Goal: Task Accomplishment & Management: Use online tool/utility

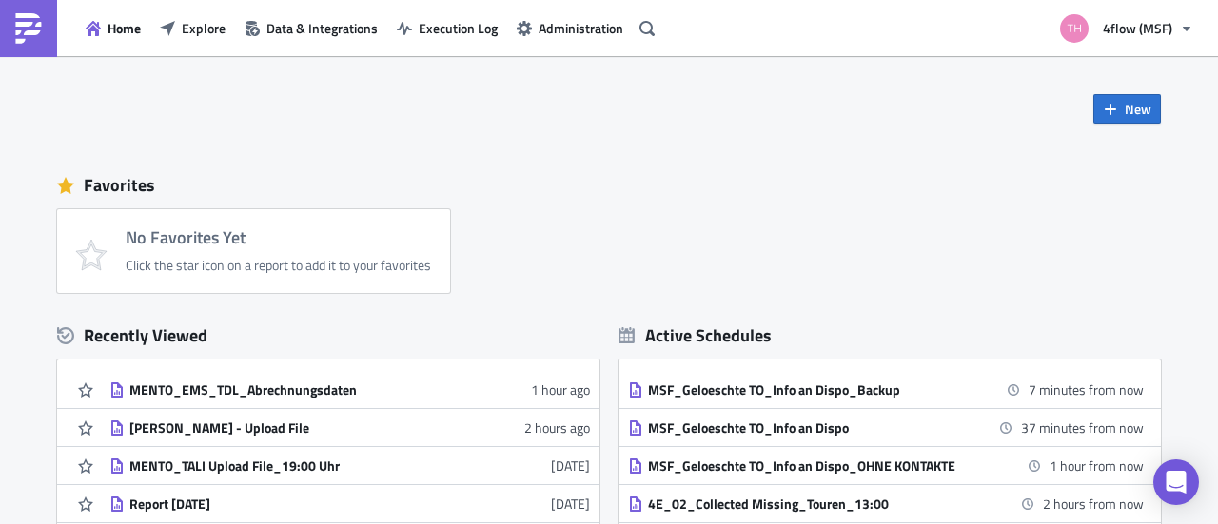
click at [931, 224] on div "No Favorites Yet Click the star icon on a report to add it to your favorites" at bounding box center [618, 251] width 1123 height 84
click at [897, 223] on div "No Favorites Yet Click the star icon on a report to add it to your favorites" at bounding box center [618, 251] width 1123 height 84
click at [969, 197] on div "Favorites" at bounding box center [609, 185] width 1104 height 29
click at [1125, 107] on span "New" at bounding box center [1138, 109] width 27 height 20
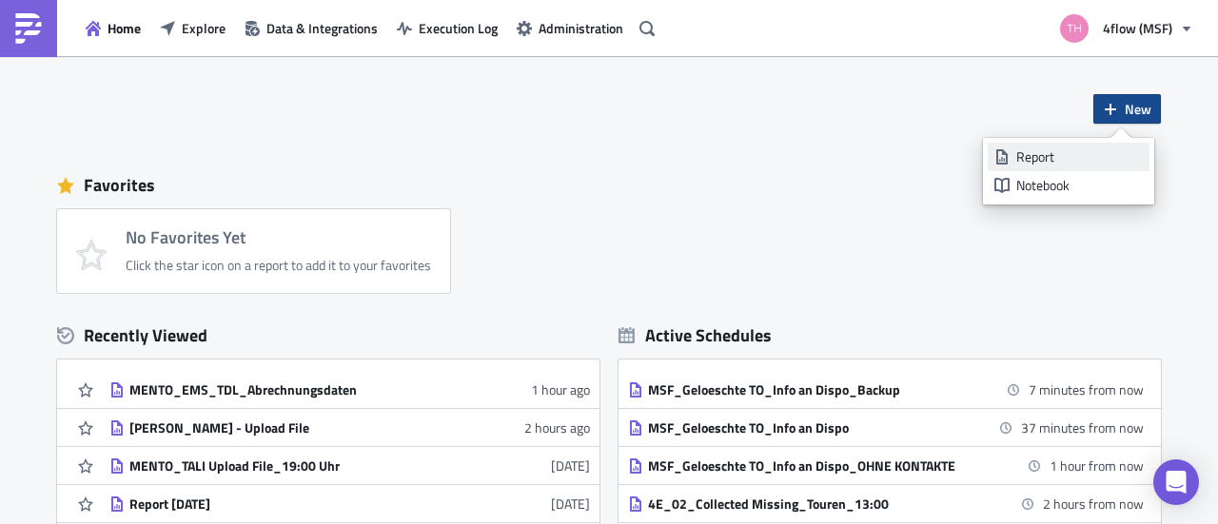
click at [1047, 159] on div "Report" at bounding box center [1079, 156] width 127 height 19
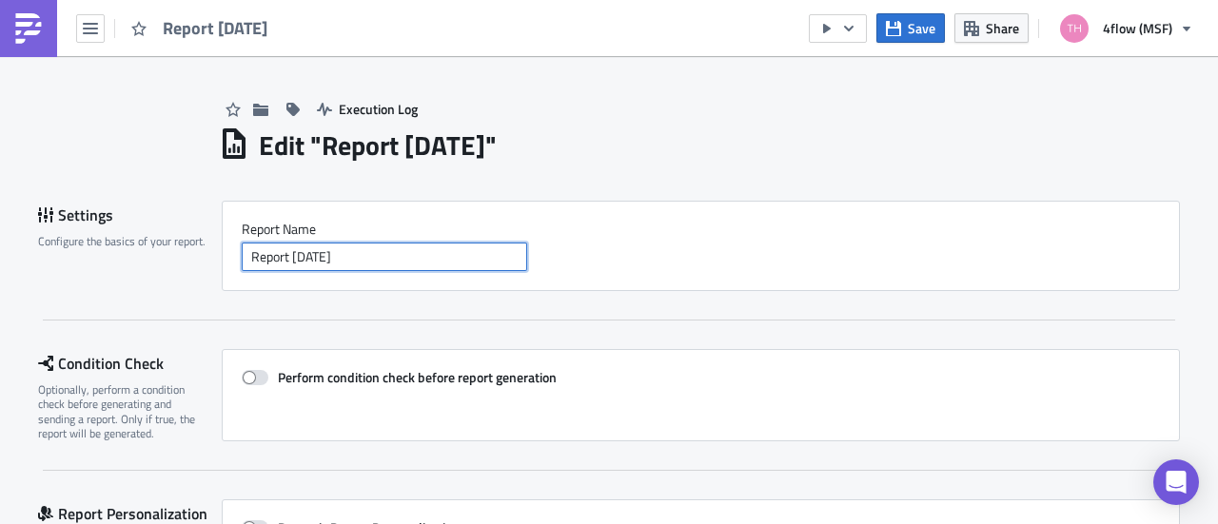
click at [412, 251] on input "Report [DATE]" at bounding box center [384, 257] width 285 height 29
drag, startPoint x: 441, startPoint y: 248, endPoint x: 51, endPoint y: 256, distance: 389.2
click at [51, 256] on div "Settings Configure the basics of your report. Report Nam﻿e Report [DATE]" at bounding box center [609, 246] width 1142 height 90
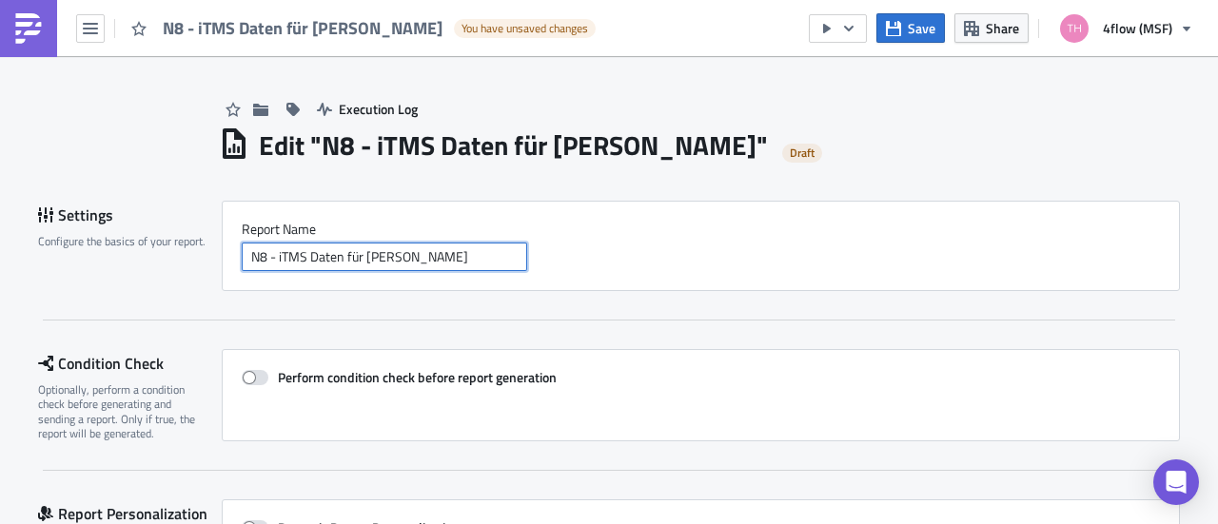
type input "N8 - iTMS Daten für [PERSON_NAME]"
click at [634, 273] on div "Report Nam﻿e N8 - iTMS Daten für [PERSON_NAME]" at bounding box center [701, 246] width 958 height 90
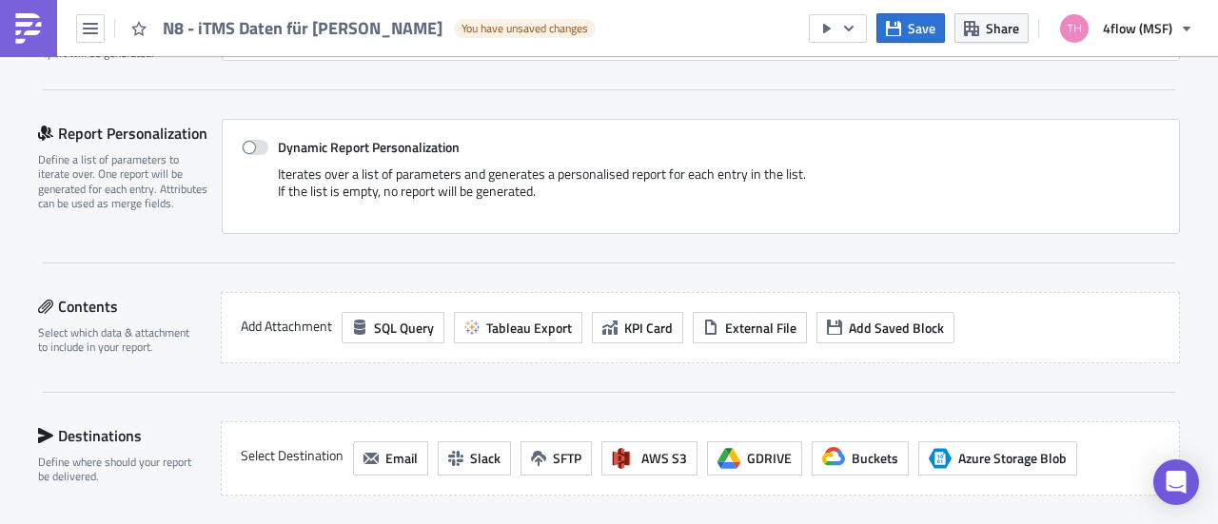
scroll to position [476, 0]
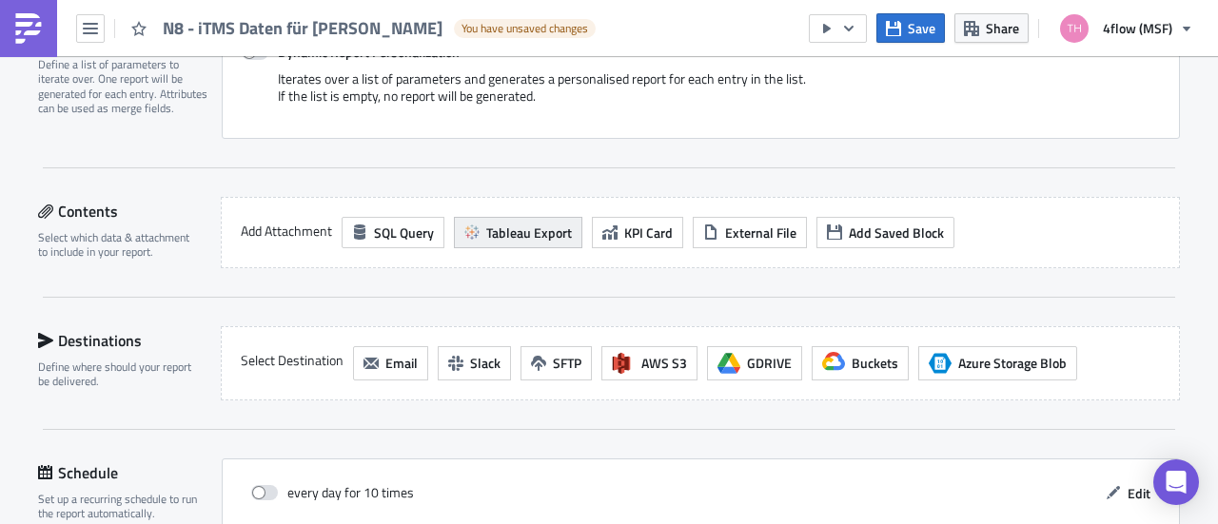
click at [530, 229] on span "Tableau Export" at bounding box center [529, 233] width 86 height 20
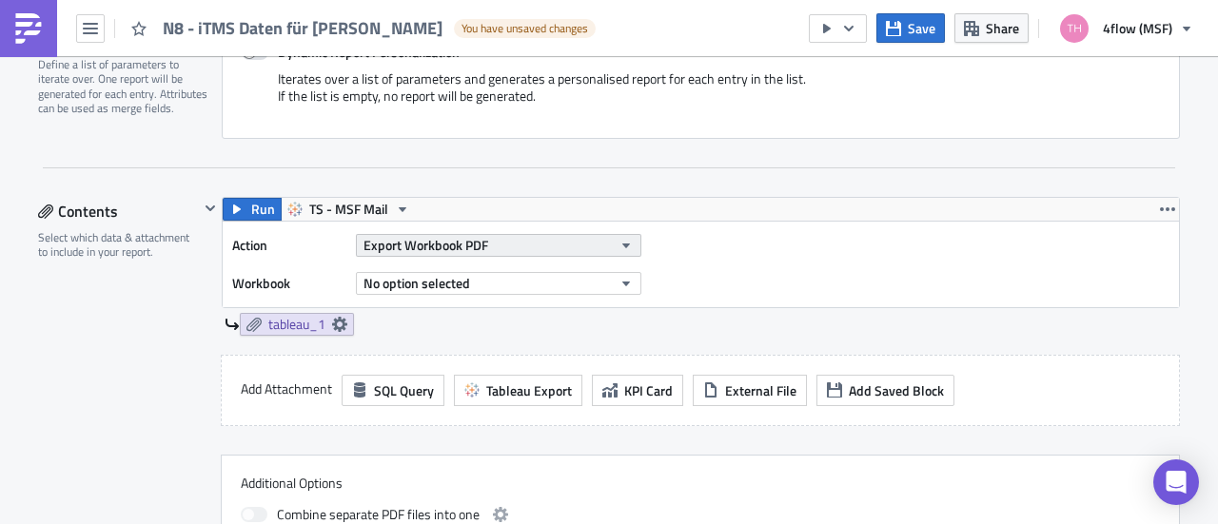
click at [557, 244] on button "Export Workbook PDF" at bounding box center [498, 245] width 285 height 23
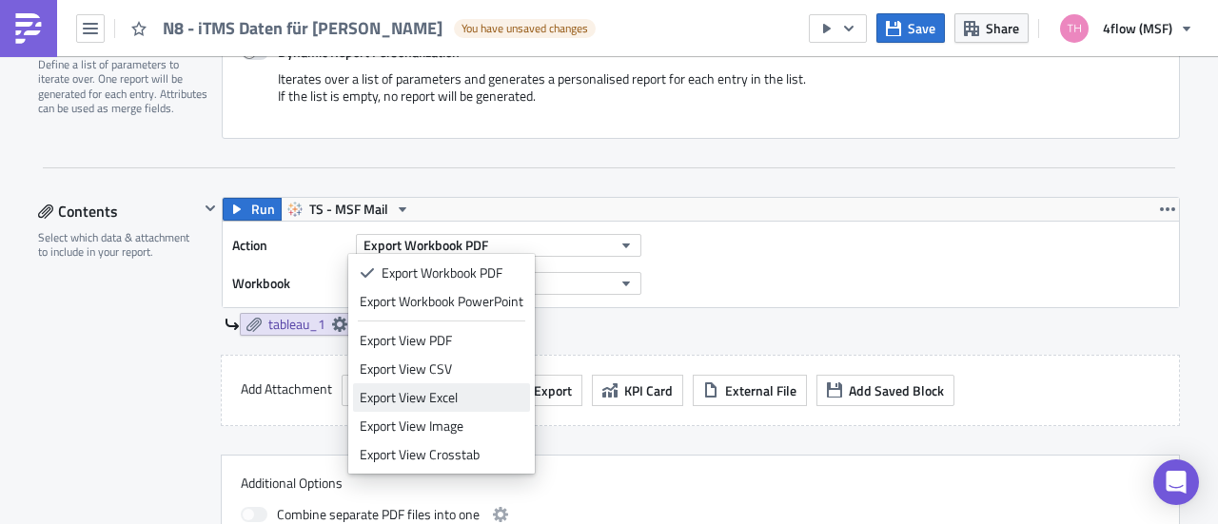
click at [464, 399] on div "Export View Excel" at bounding box center [442, 397] width 164 height 19
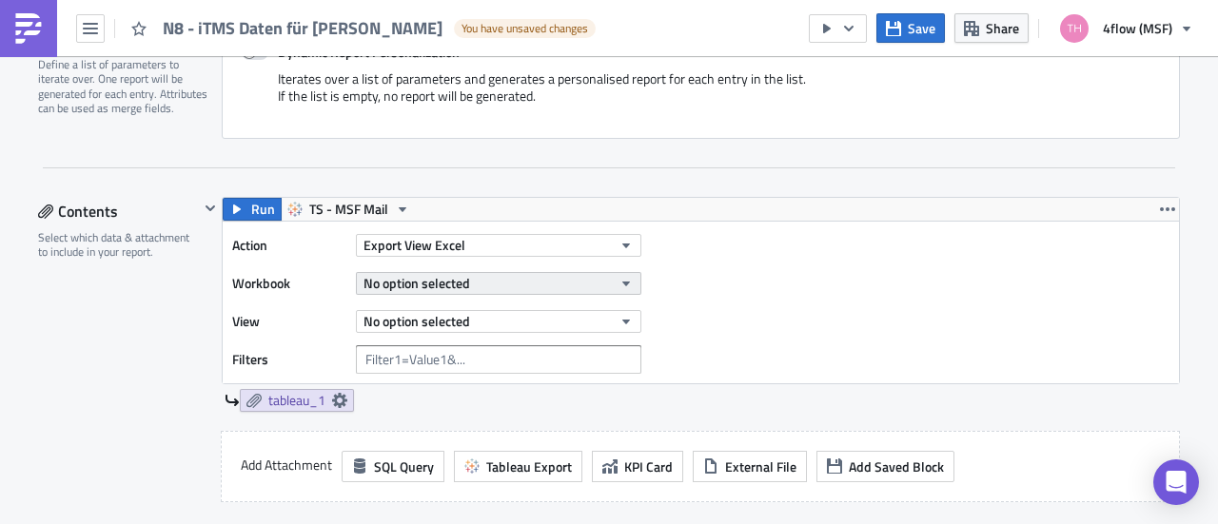
click at [523, 278] on button "No option selected" at bounding box center [498, 283] width 285 height 23
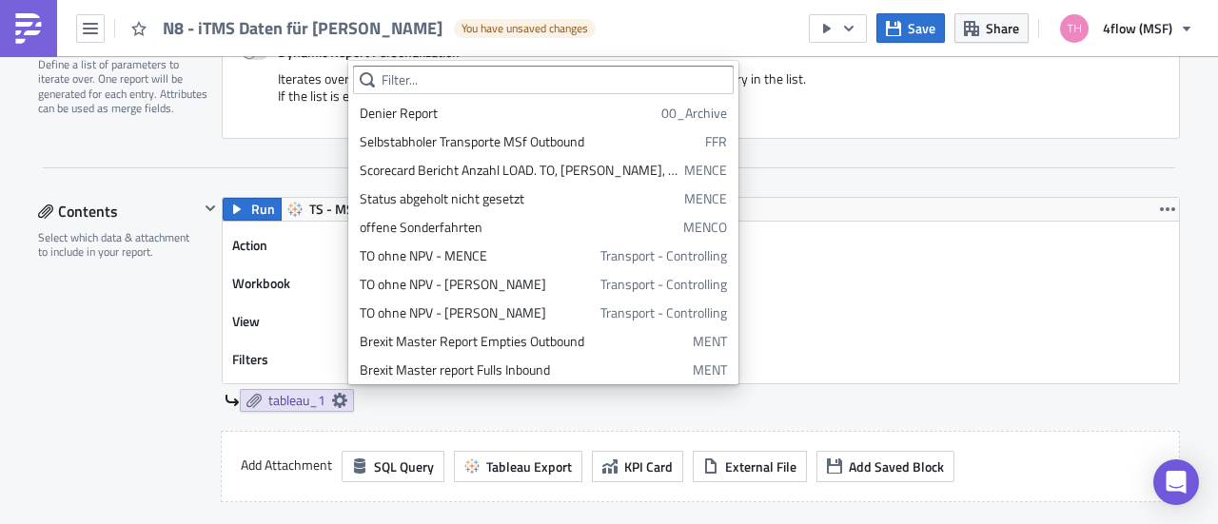
click at [243, 264] on div "Action Export View Excel Workbook No option selected View No option selected Fi…" at bounding box center [441, 302] width 419 height 143
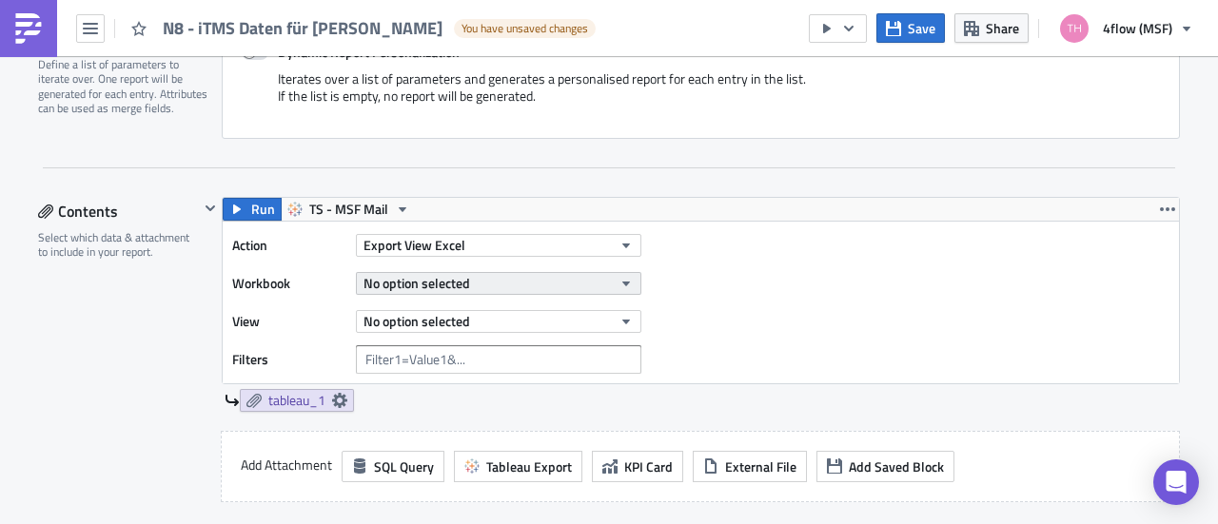
click at [446, 286] on span "No option selected" at bounding box center [416, 283] width 107 height 20
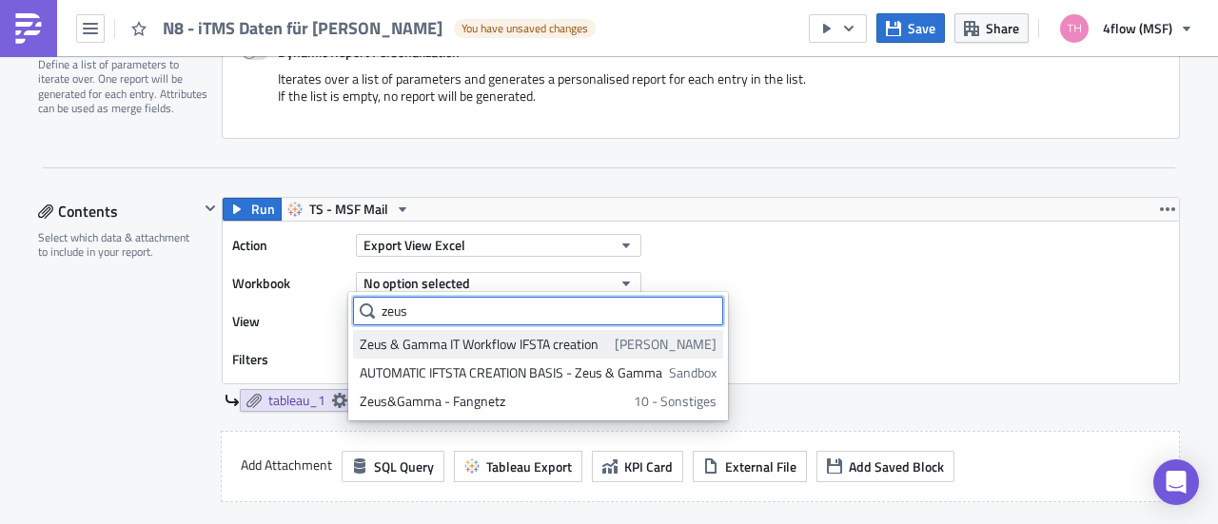
type input "zeus"
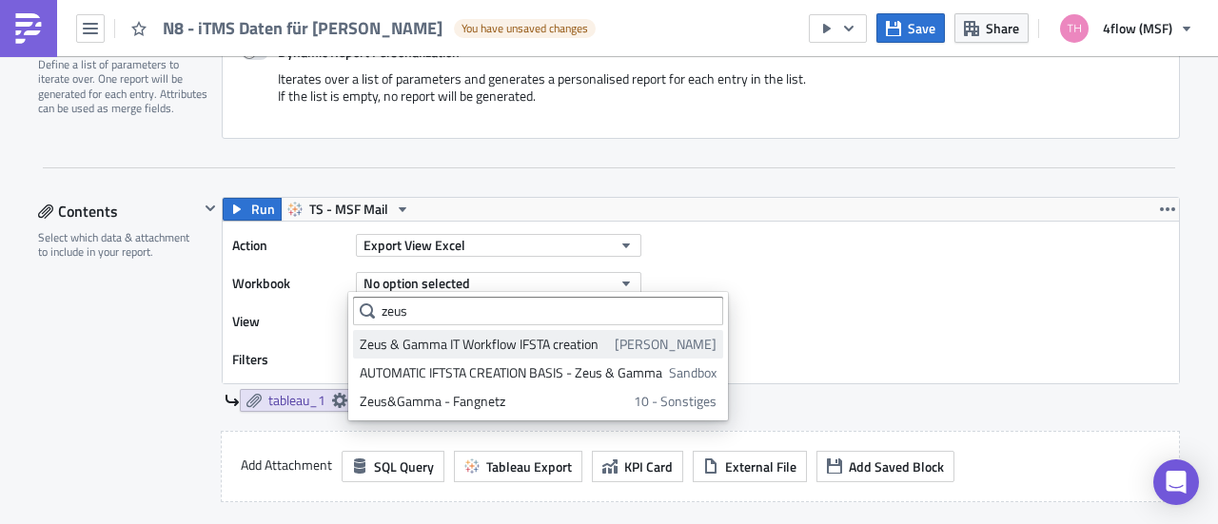
click at [468, 347] on div "Zeus & Gamma IT Workflow IFSTA creation" at bounding box center [484, 344] width 248 height 19
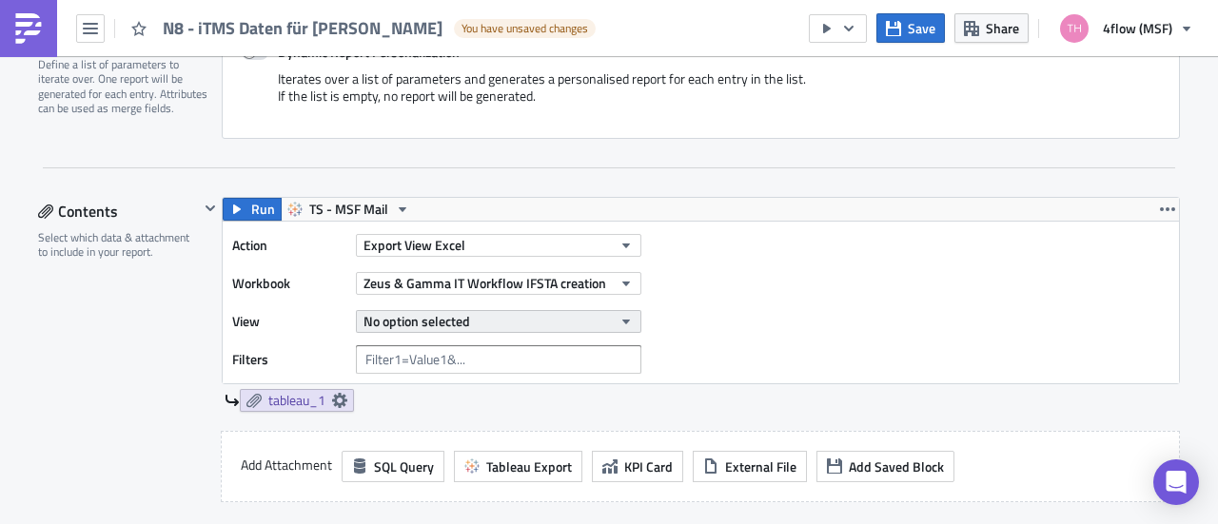
click at [511, 326] on button "No option selected" at bounding box center [498, 321] width 285 height 23
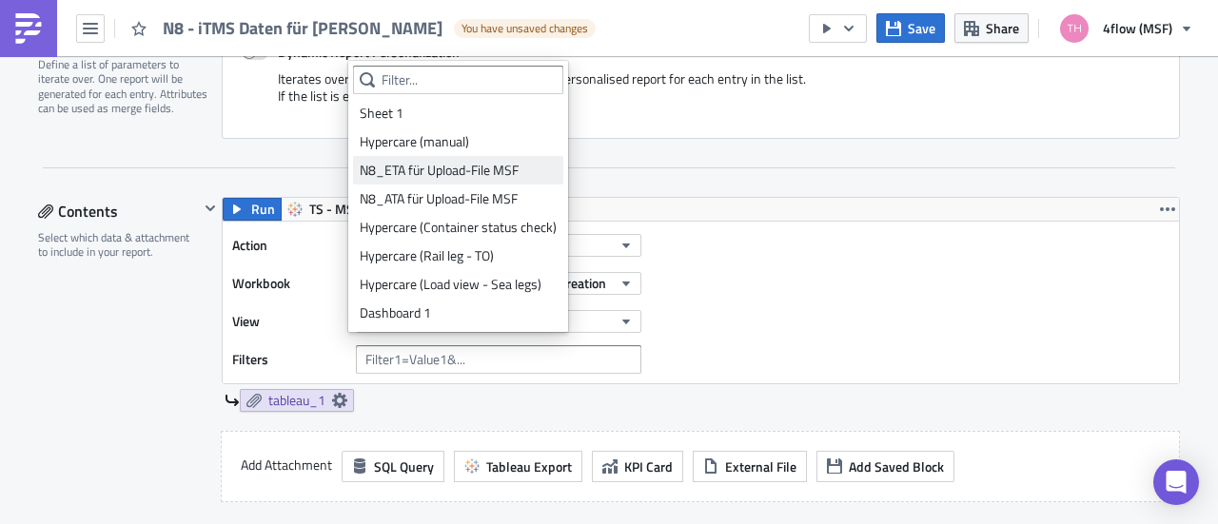
click at [478, 168] on div "N8_ETA für Upload-File MSF" at bounding box center [458, 170] width 197 height 19
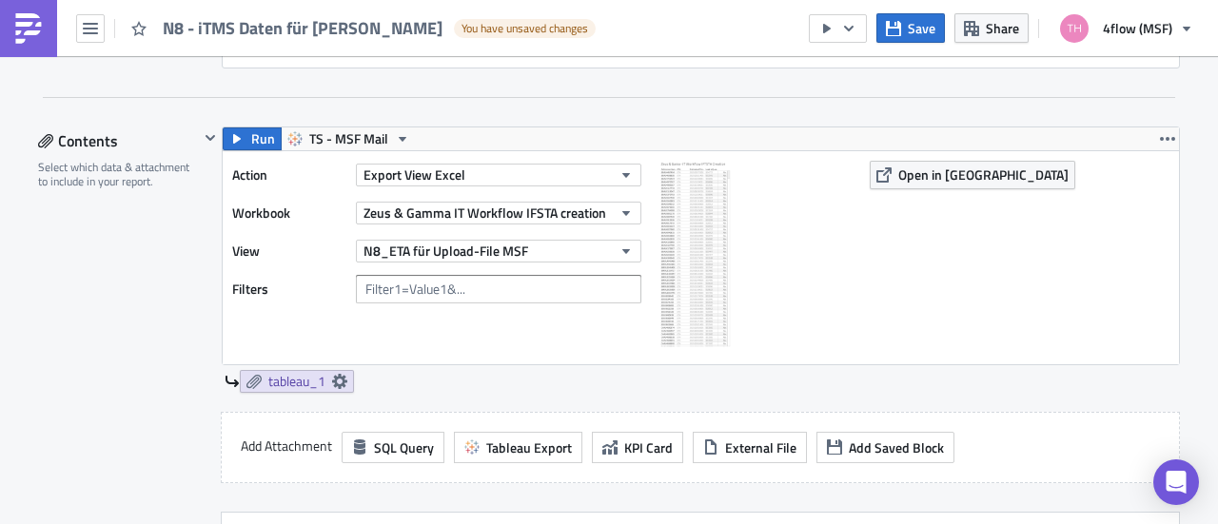
scroll to position [571, 0]
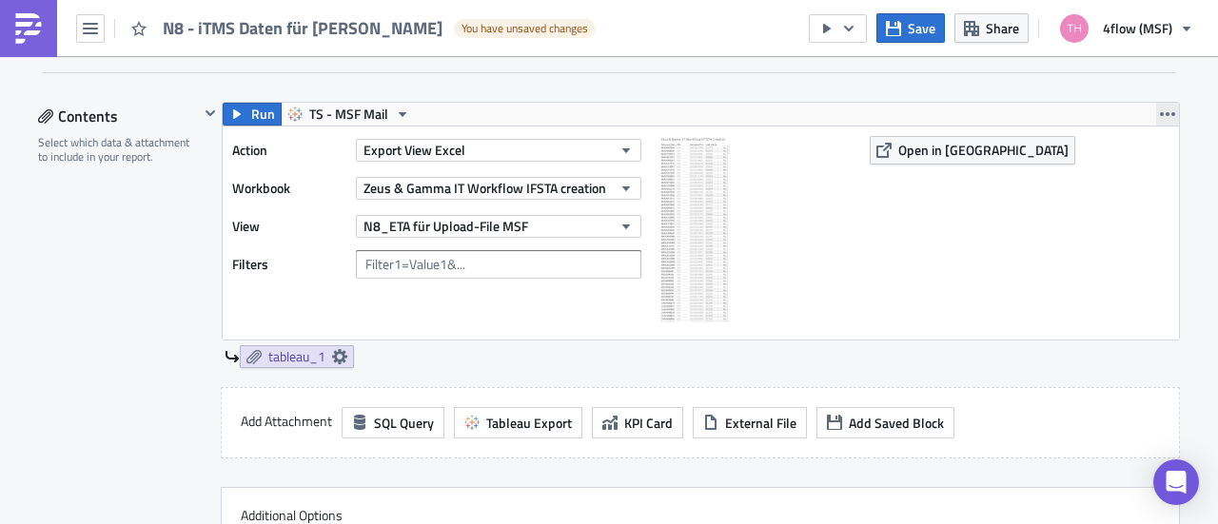
click at [1156, 103] on button "button" at bounding box center [1167, 114] width 23 height 23
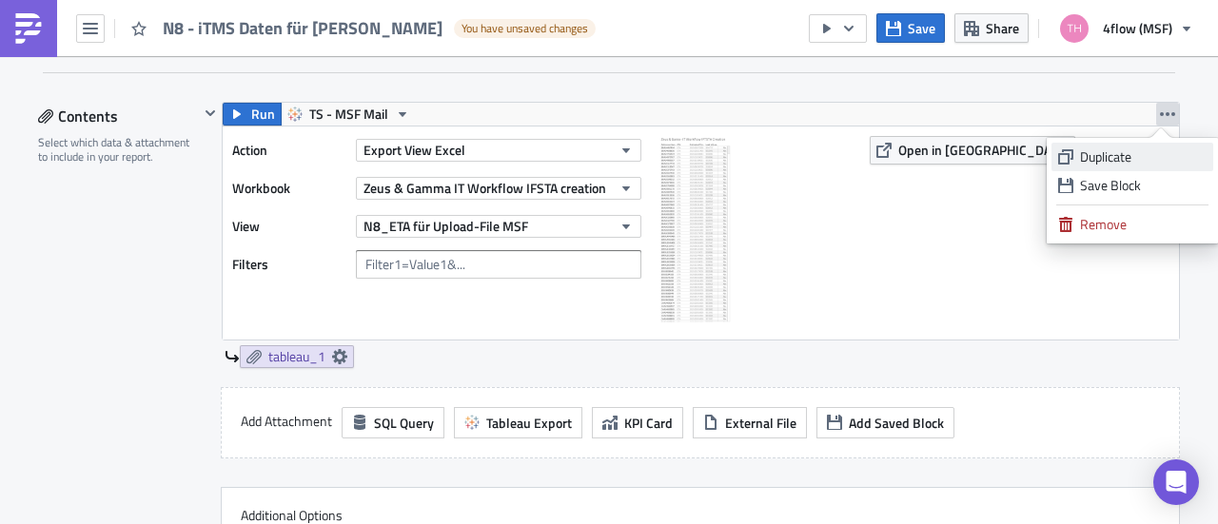
click at [1126, 154] on div "Duplicate" at bounding box center [1143, 156] width 127 height 19
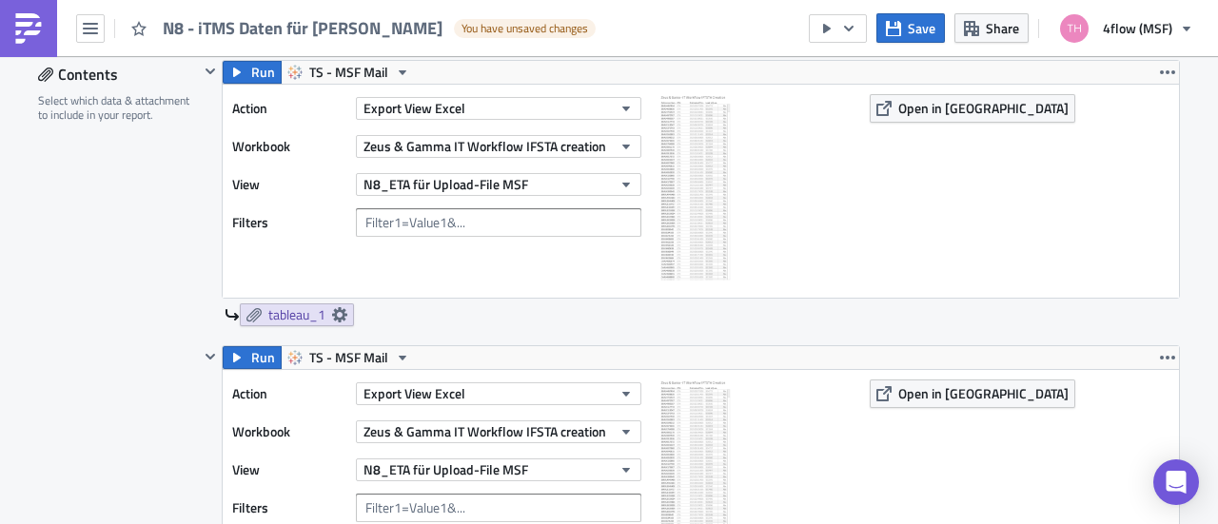
scroll to position [666, 0]
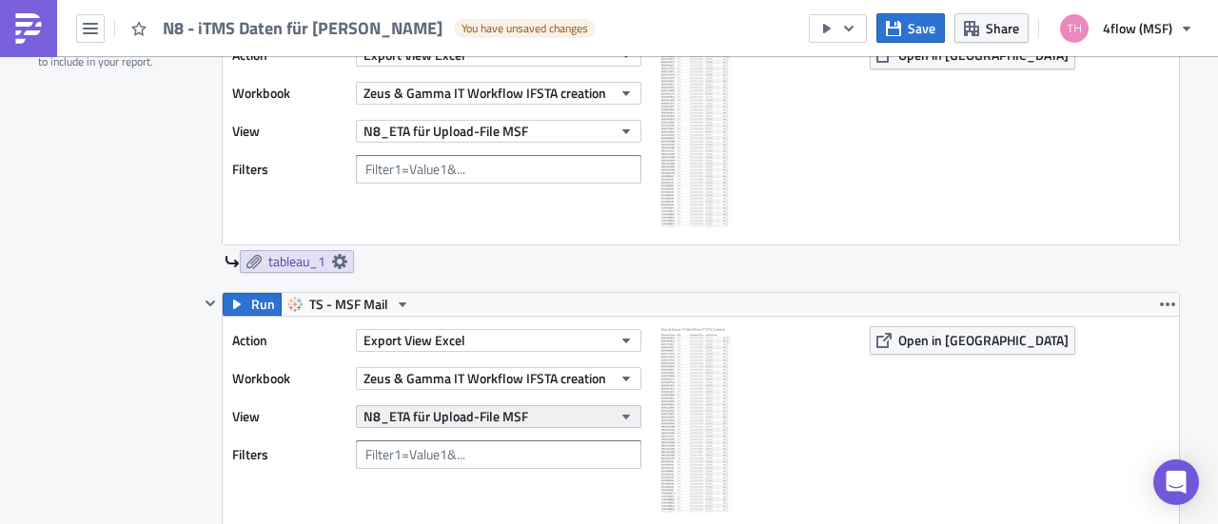
click at [524, 421] on button "N8_ETA für Upload-File MSF" at bounding box center [498, 416] width 285 height 23
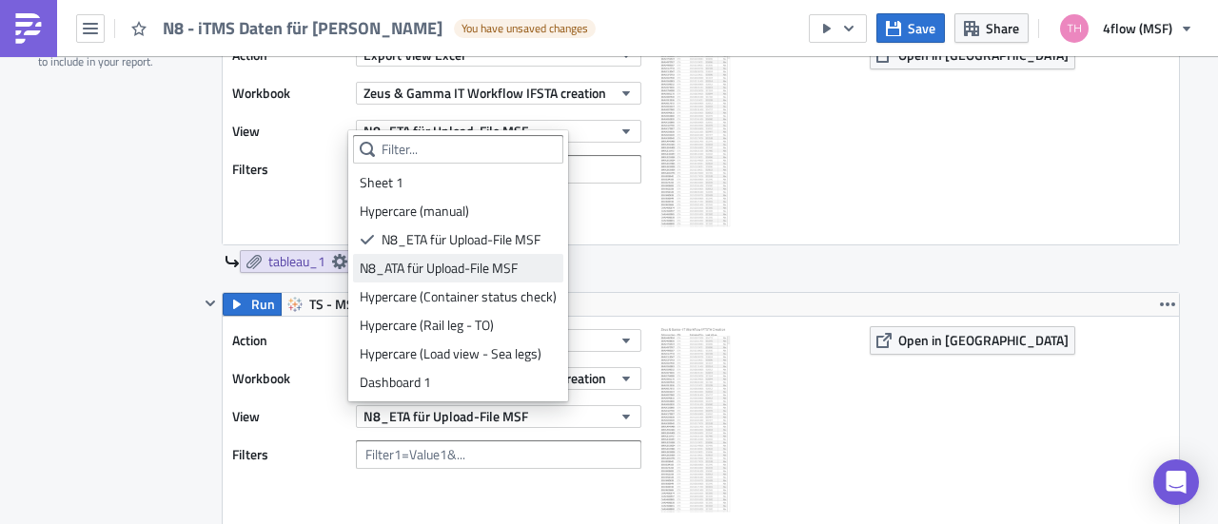
click at [470, 267] on div "N8_ATA für Upload-File MSF" at bounding box center [458, 268] width 197 height 19
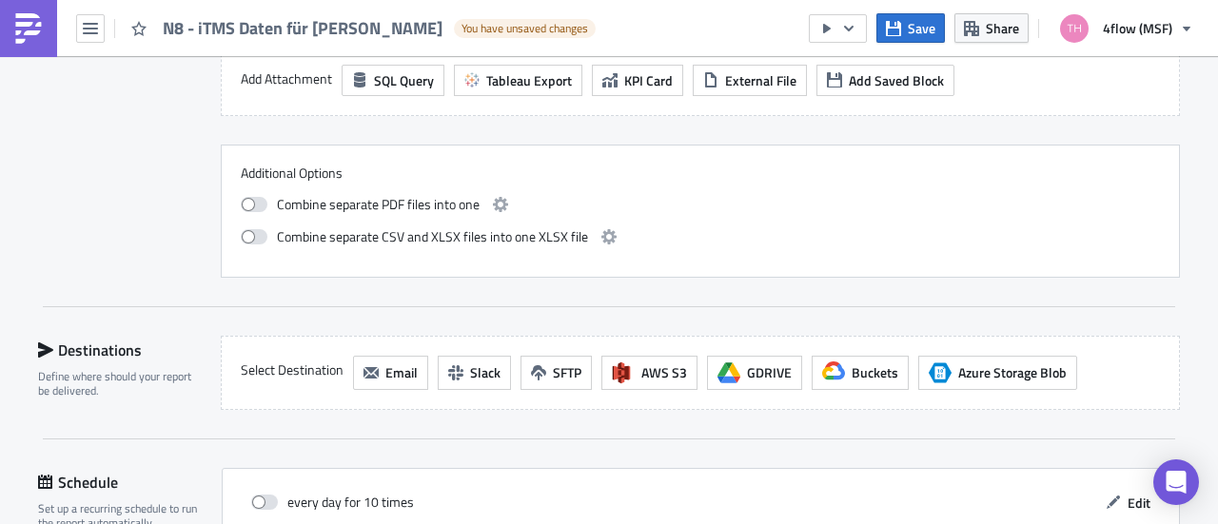
scroll to position [1237, 0]
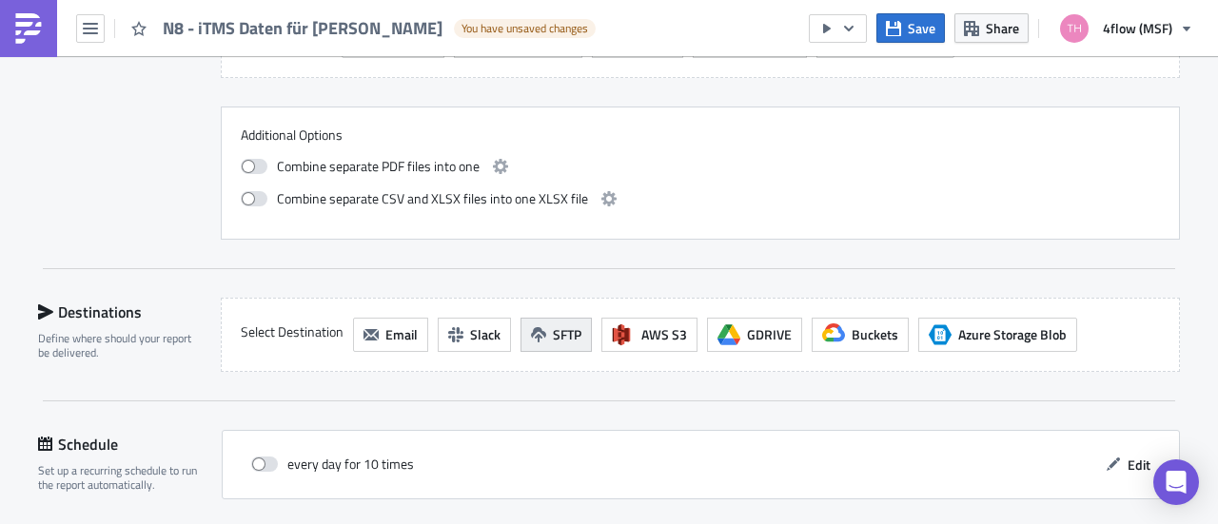
click at [563, 324] on span "SFTP" at bounding box center [567, 334] width 29 height 20
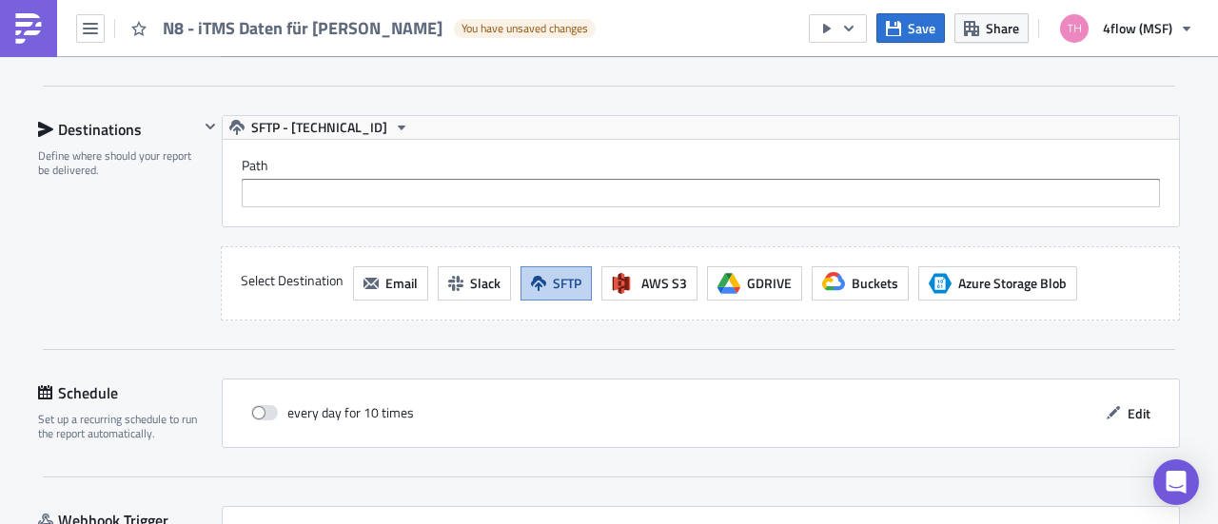
scroll to position [1427, 0]
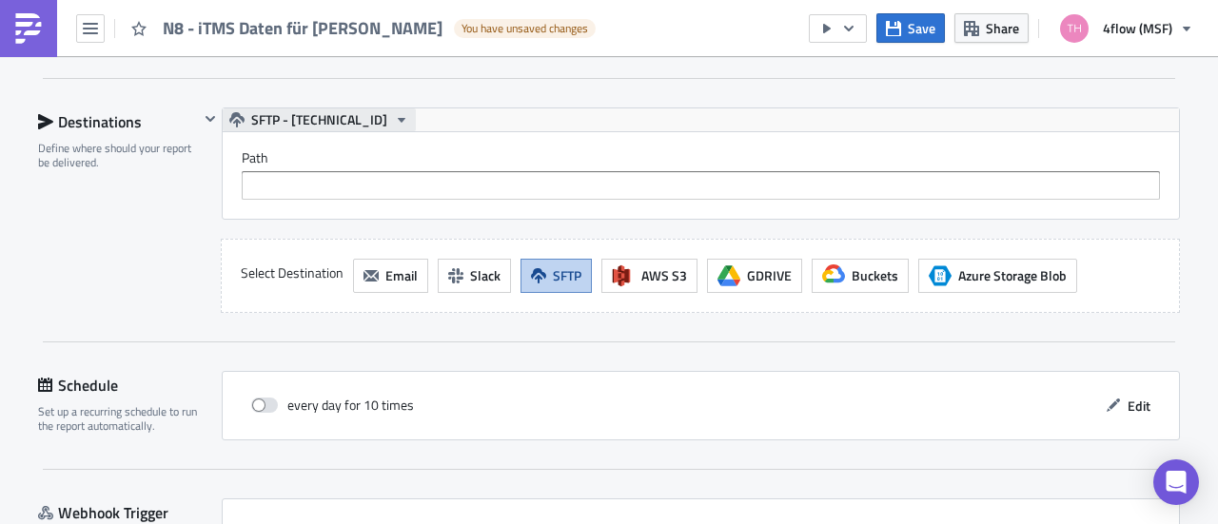
click at [341, 113] on span "SFTP - [TECHNICAL_ID]" at bounding box center [319, 119] width 136 height 23
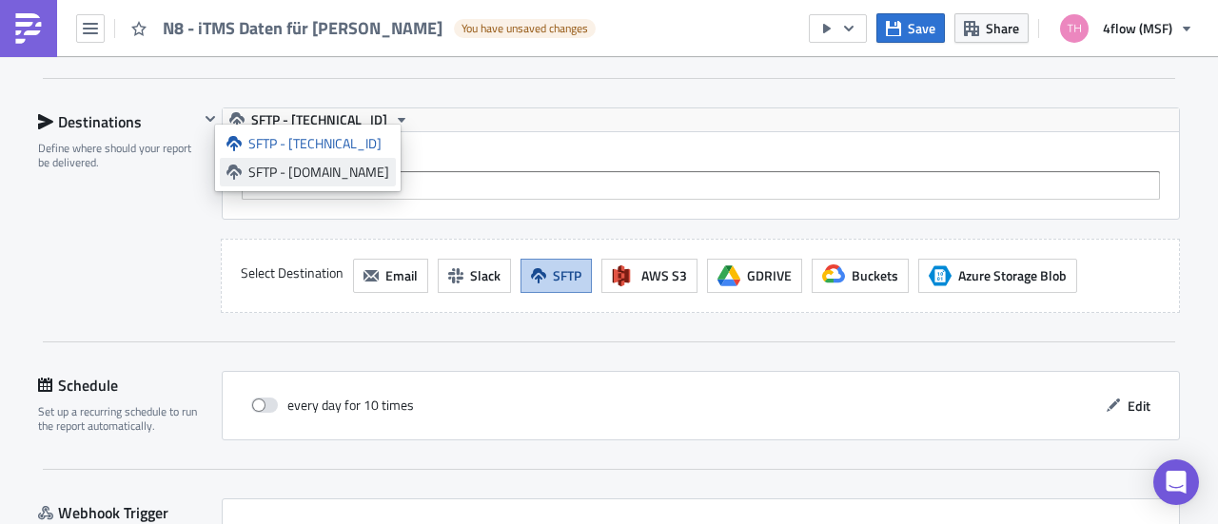
click at [353, 176] on div "SFTP - [DOMAIN_NAME]" at bounding box center [318, 172] width 141 height 19
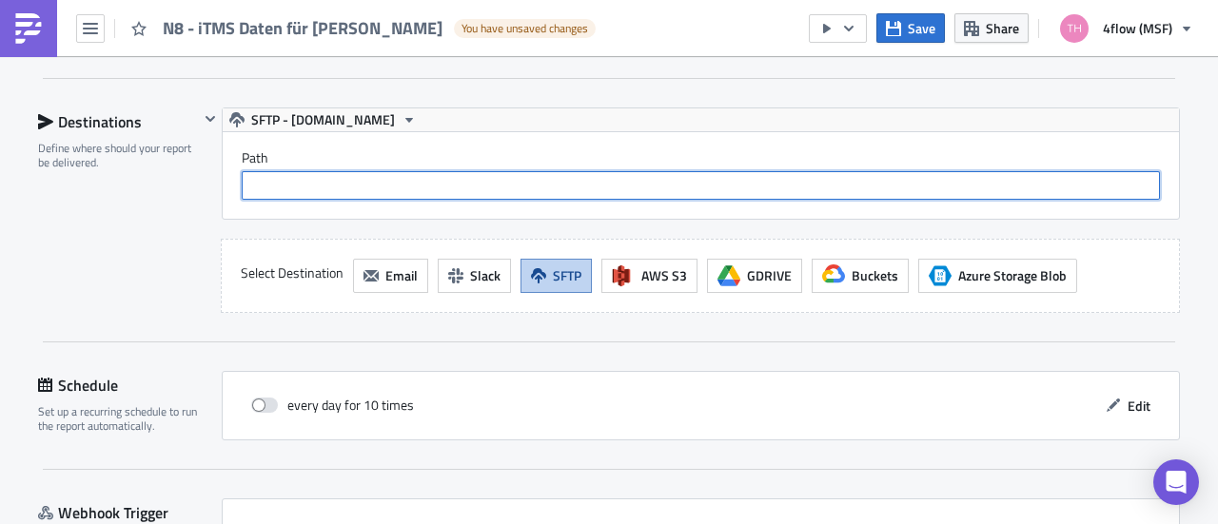
click at [343, 171] on input "text" at bounding box center [701, 185] width 918 height 29
paste input "/VISTA/CMT/TELI_LOAD_CSV_OUT/"
click at [310, 186] on input "/VISTA/CMT/TELI_LOAD_CSV_OUT/" at bounding box center [701, 185] width 918 height 29
click at [315, 184] on input "/VISTA/CMT/TELI_LOAD_CSV_OUT/" at bounding box center [701, 185] width 918 height 29
paste input "280-Zeus - 4flow Daten für MSF-Upload [PERSON_NAME] für Hauptlauf"
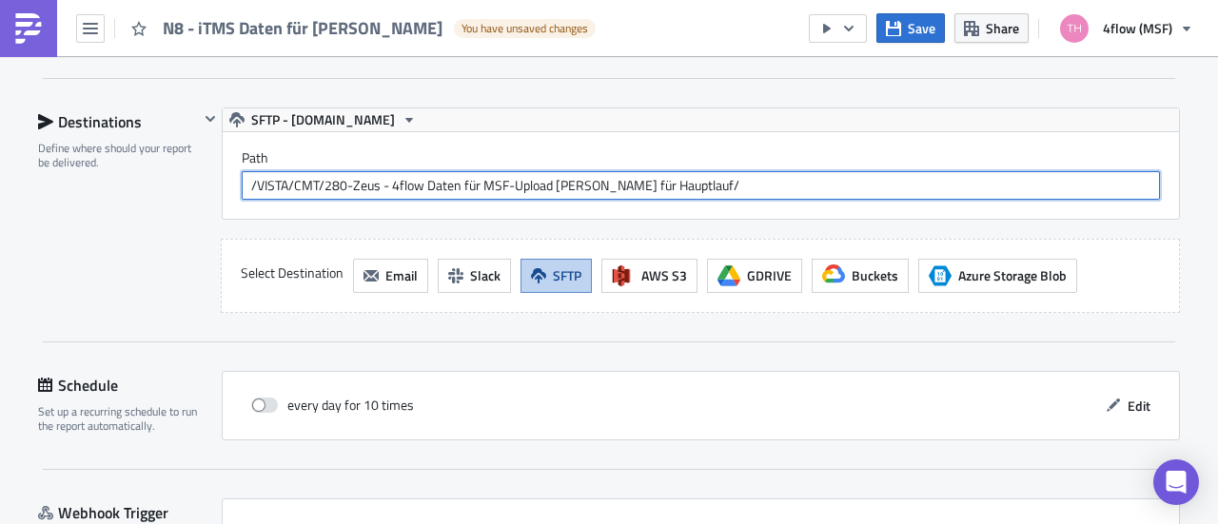
drag, startPoint x: 700, startPoint y: 174, endPoint x: 90, endPoint y: 180, distance: 609.9
click at [90, 180] on div "Destinations Define where should your report be delivered. SFTP - [DOMAIN_NAME]…" at bounding box center [609, 211] width 1142 height 206
type input "/VISTA/CMT/280-Zeus - 4flow Daten für MSF-Upload [PERSON_NAME] für Hauptlauf/"
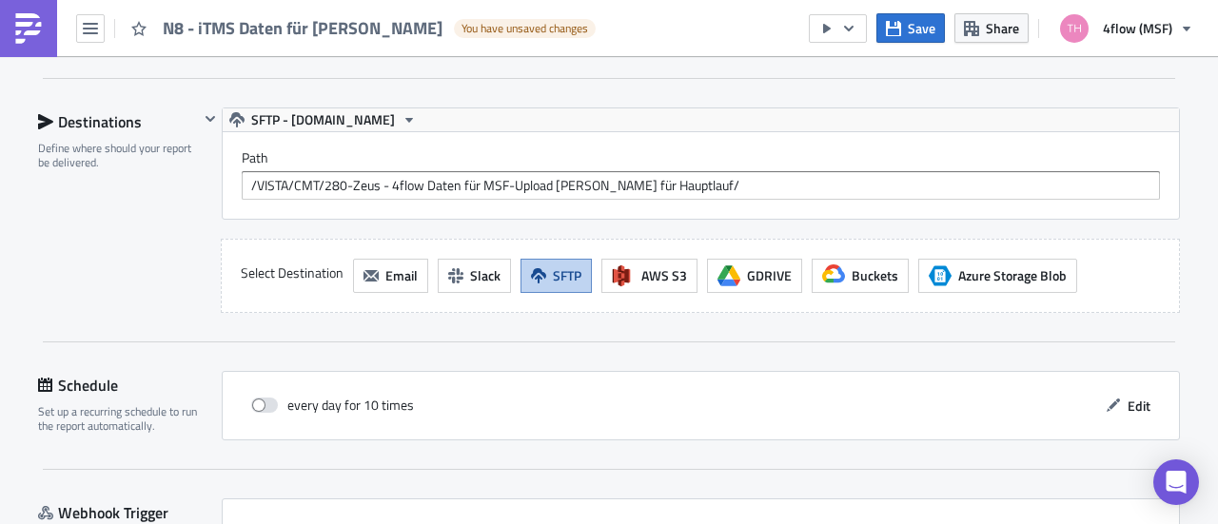
click at [158, 226] on div "Destinations Define where should your report be delivered." at bounding box center [118, 211] width 161 height 206
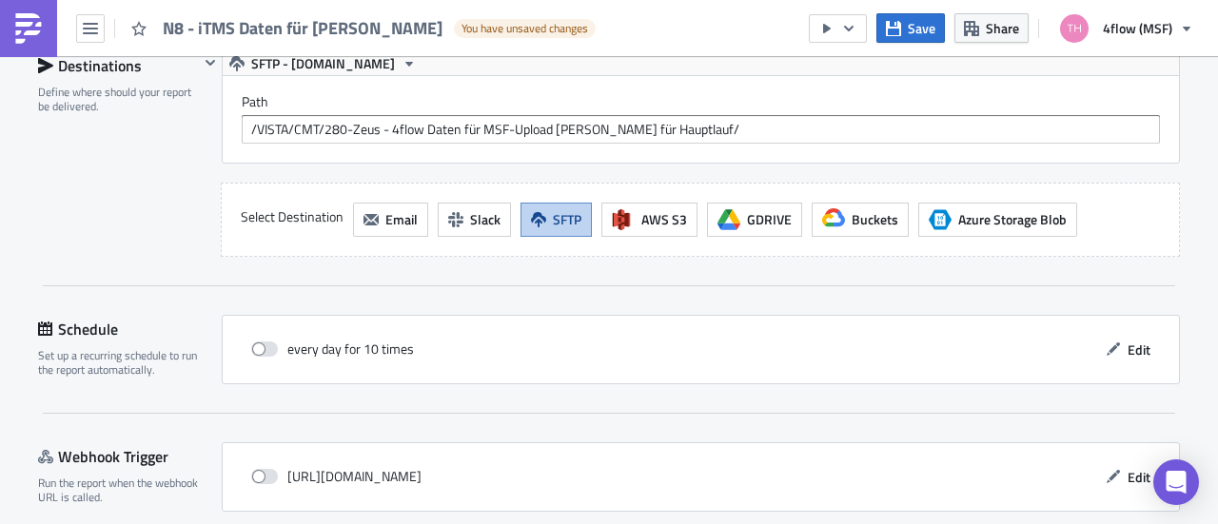
scroll to position [1522, 0]
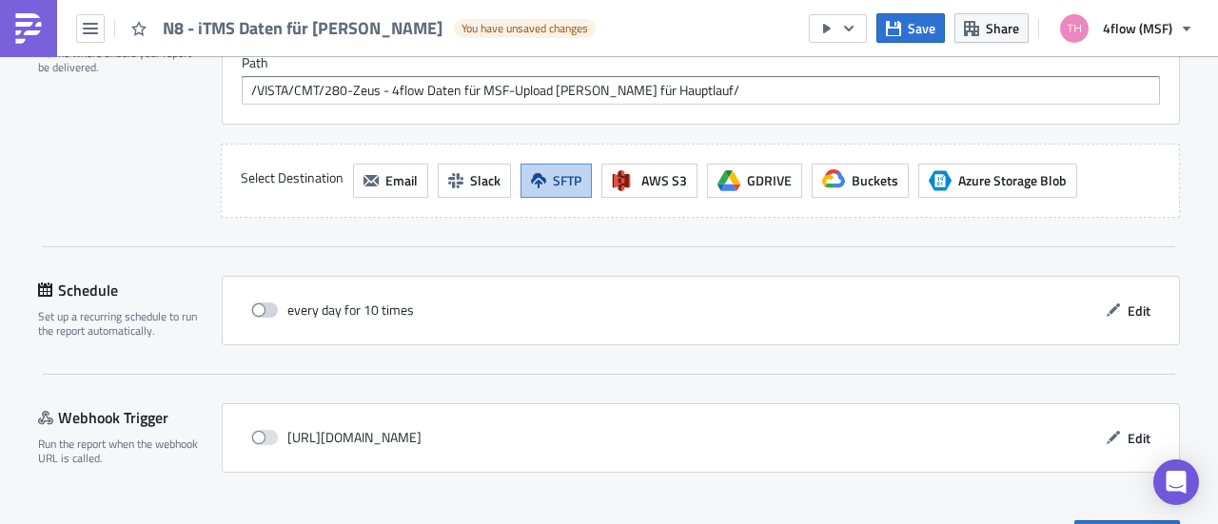
click at [262, 303] on span at bounding box center [264, 310] width 27 height 15
click at [262, 304] on input "checkbox" at bounding box center [261, 310] width 12 height 12
checkbox input "true"
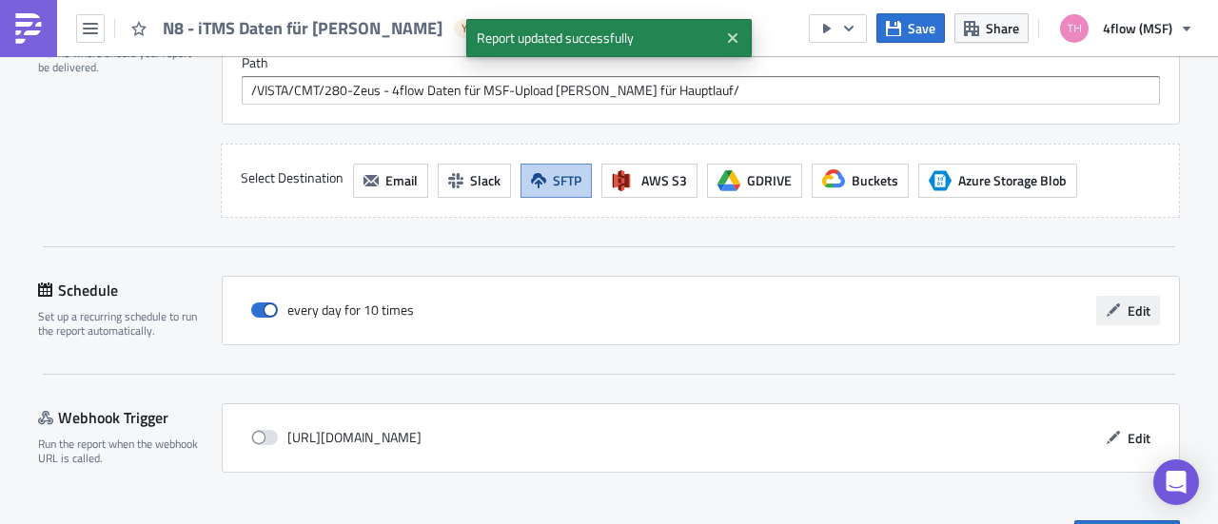
click at [1138, 305] on span "Edit" at bounding box center [1139, 311] width 23 height 20
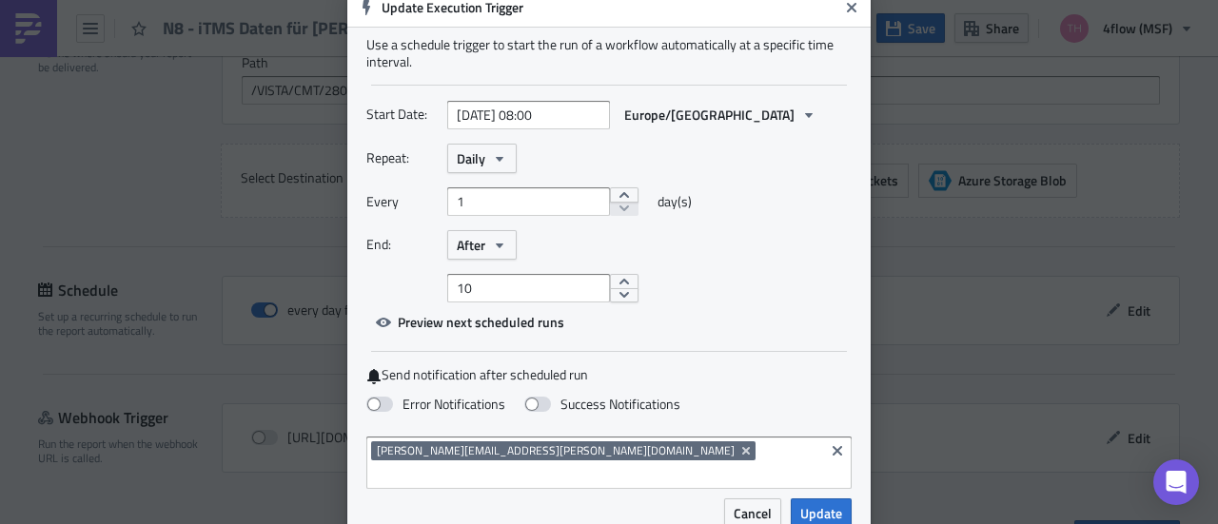
scroll to position [59, 0]
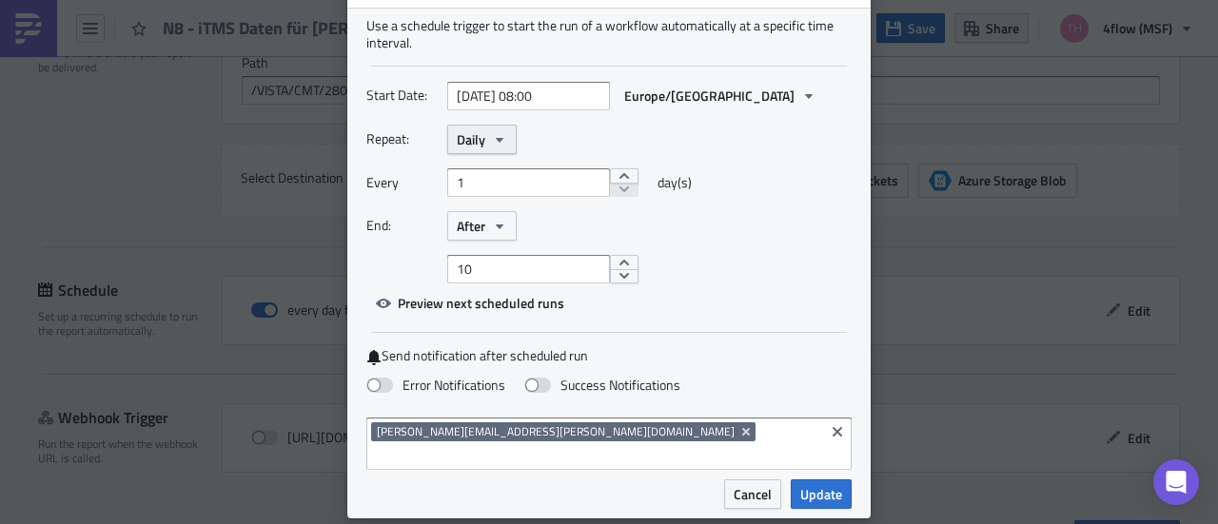
click at [492, 138] on icon "button" at bounding box center [499, 139] width 15 height 15
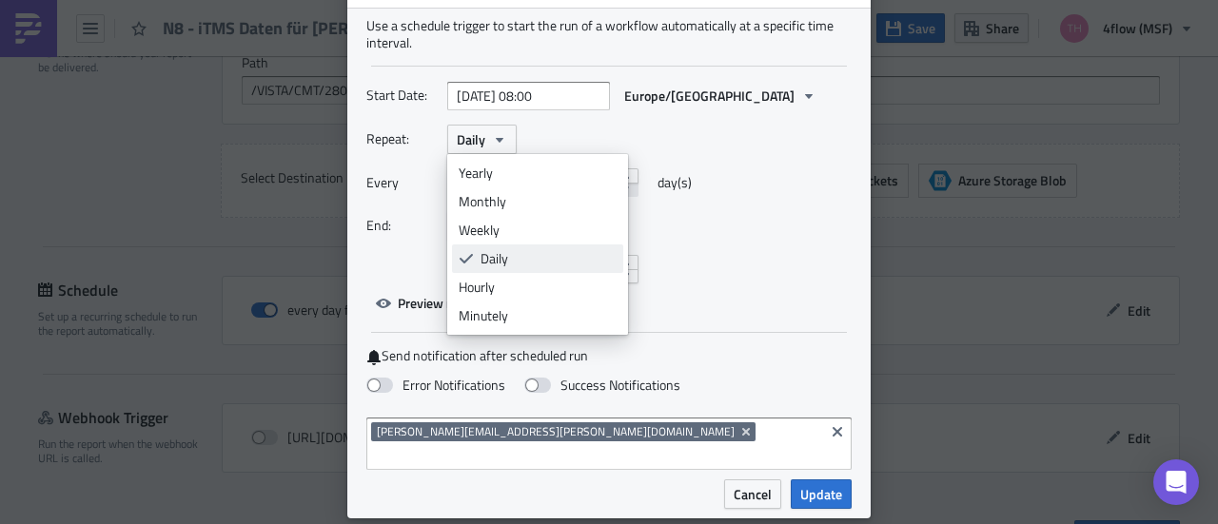
click at [491, 252] on div "Daily" at bounding box center [549, 258] width 136 height 19
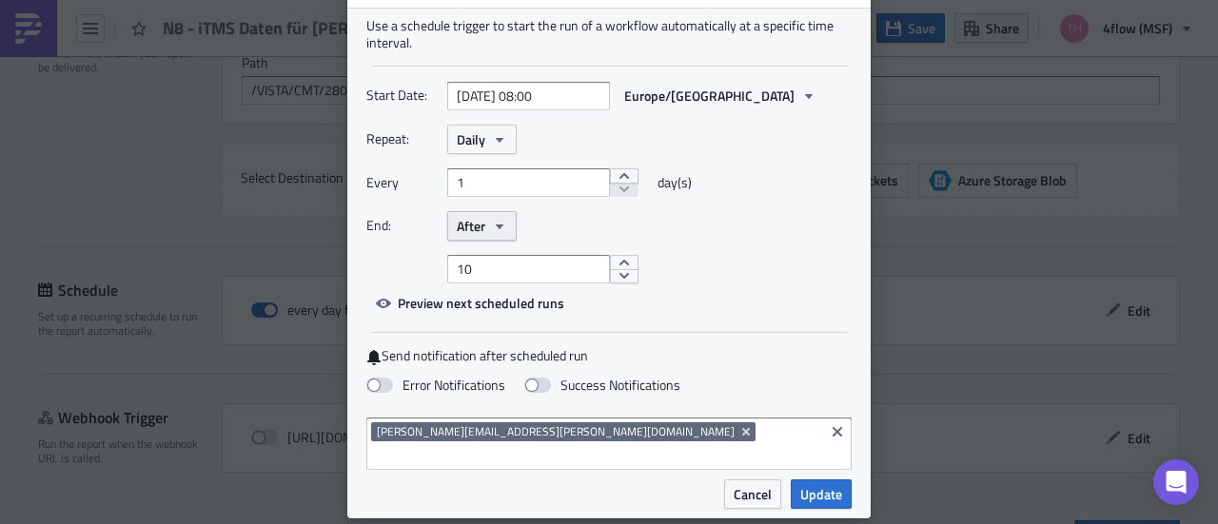
click at [471, 220] on span "After" at bounding box center [471, 226] width 29 height 20
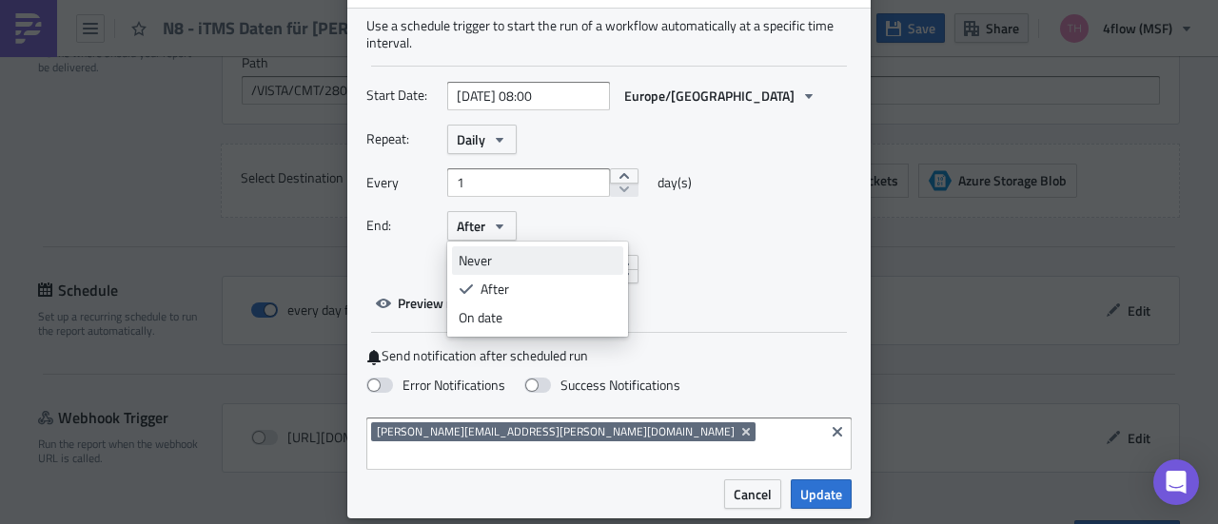
click at [489, 256] on div "Never" at bounding box center [538, 260] width 158 height 19
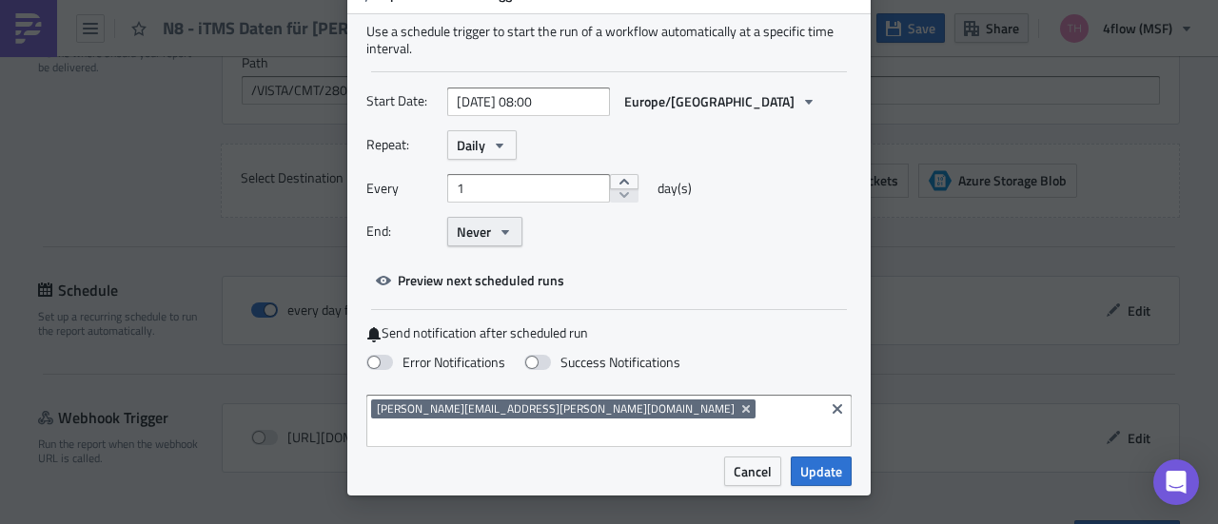
scroll to position [30, 0]
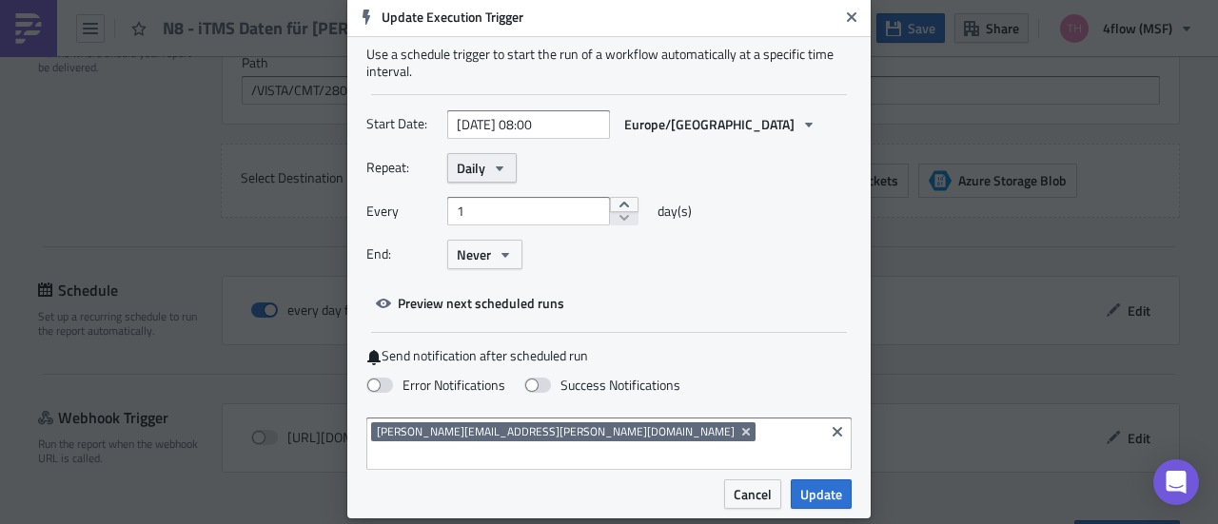
click at [497, 176] on button "Daily" at bounding box center [481, 167] width 69 height 29
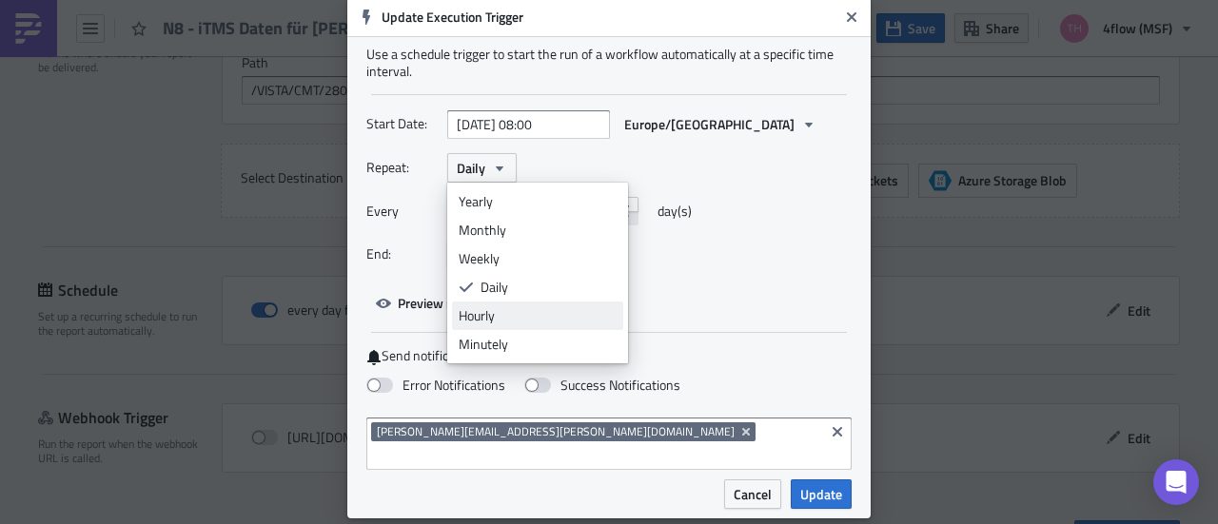
click at [502, 313] on div "Hourly" at bounding box center [538, 315] width 158 height 19
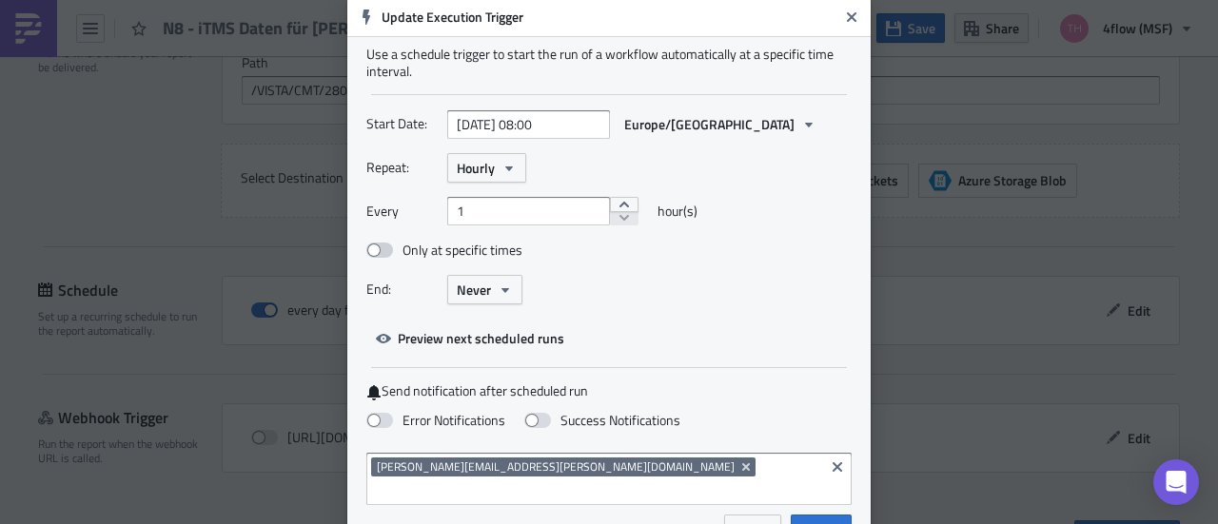
click at [480, 248] on label "Only at specific times" at bounding box center [444, 250] width 156 height 17
click at [382, 248] on input "Only at specific times" at bounding box center [376, 251] width 12 height 12
checkbox input "true"
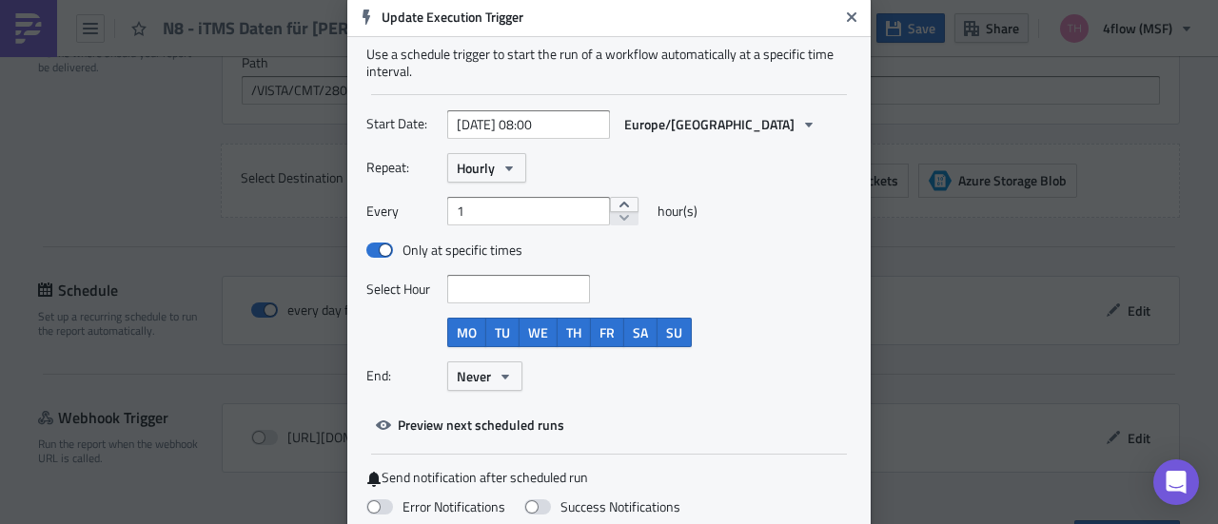
click at [480, 290] on input at bounding box center [517, 289] width 131 height 19
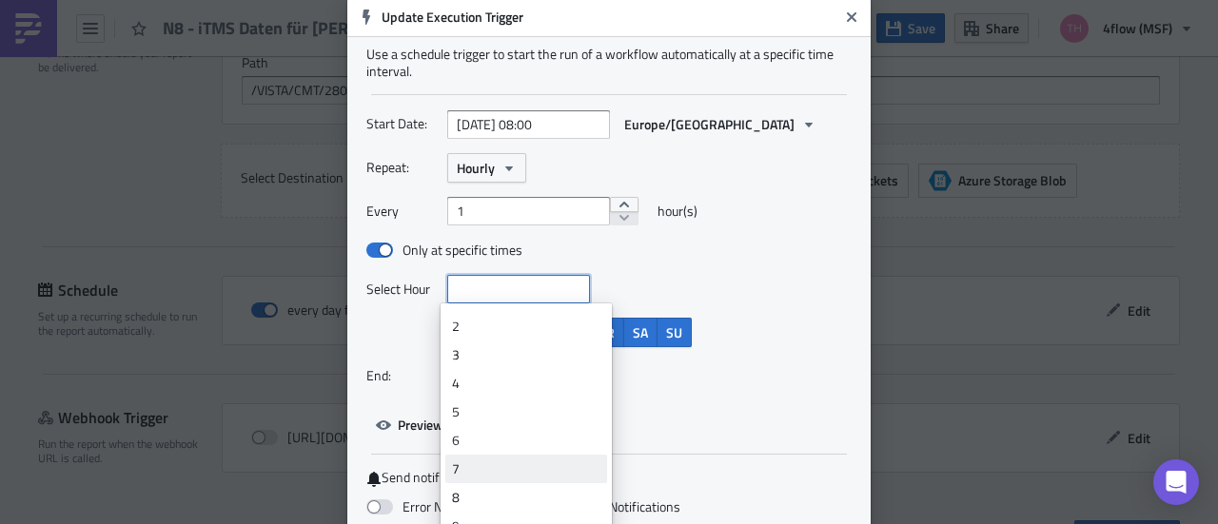
scroll to position [95, 0]
click at [493, 395] on div "6" at bounding box center [526, 398] width 148 height 19
type input "[DATE] 06:00"
click at [745, 410] on div "Start Date: [DATE] 06:00 Europe/[GEOGRAPHIC_DATA] Repeat: Hourly Every 1 hour(s…" at bounding box center [608, 274] width 485 height 330
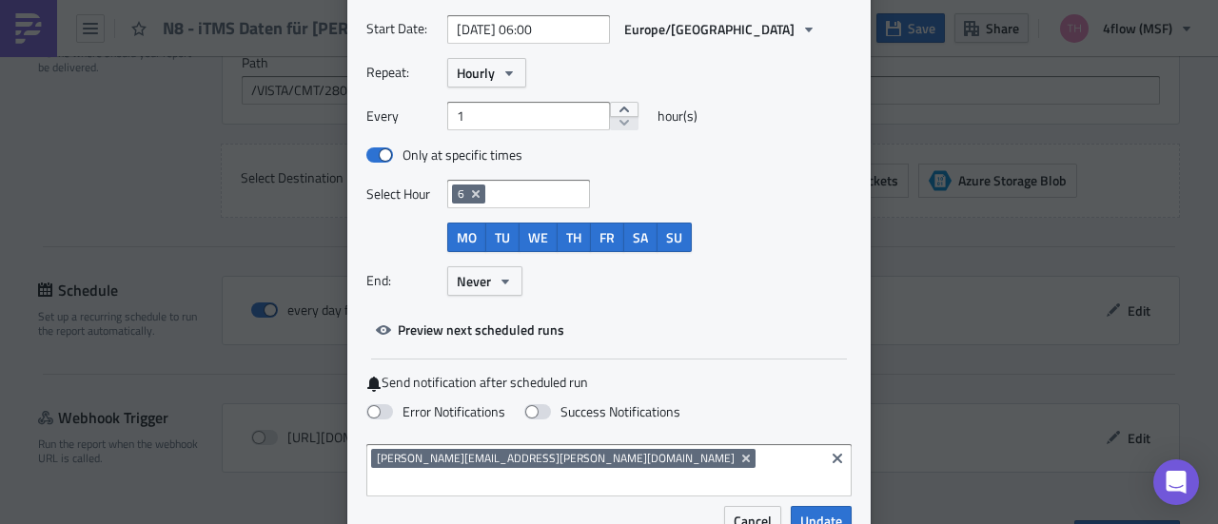
scroll to position [152, 0]
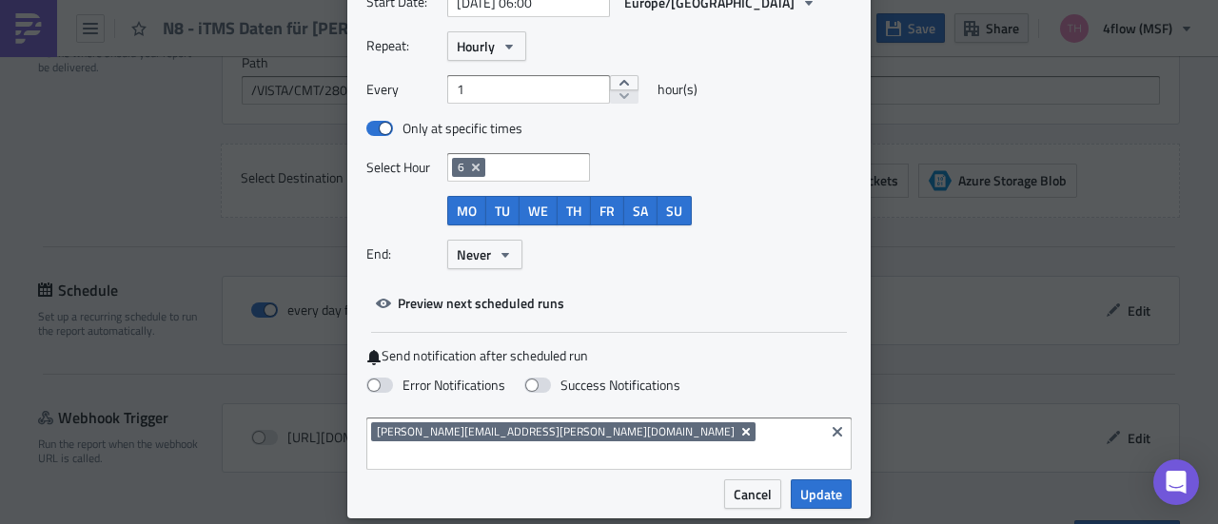
click at [738, 427] on icon "Remove Tag" at bounding box center [745, 431] width 15 height 15
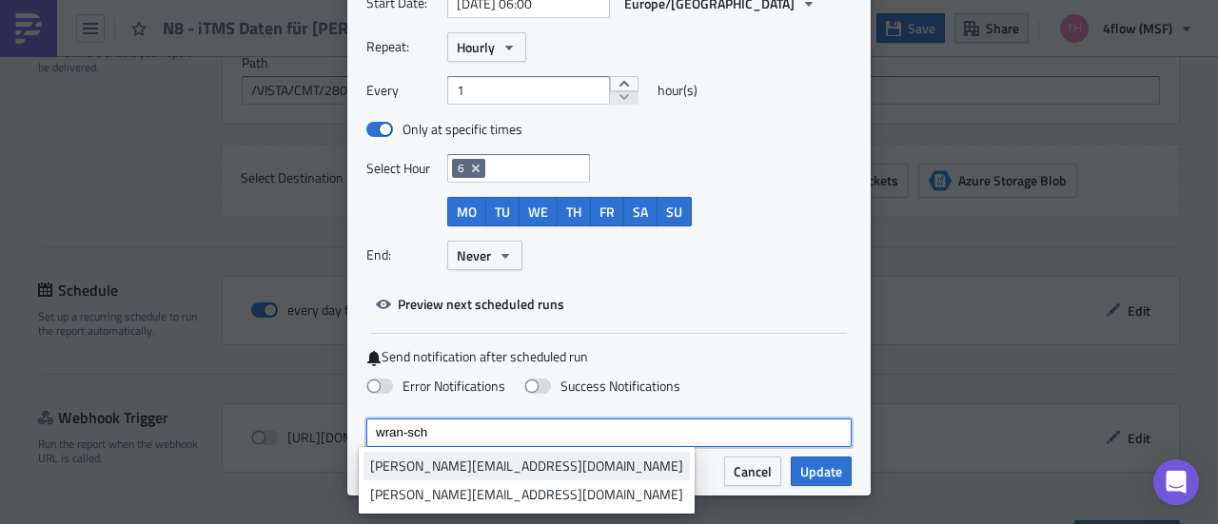
type input "wran-sch"
click at [502, 465] on div "[PERSON_NAME][EMAIL_ADDRESS][DOMAIN_NAME]" at bounding box center [526, 466] width 313 height 19
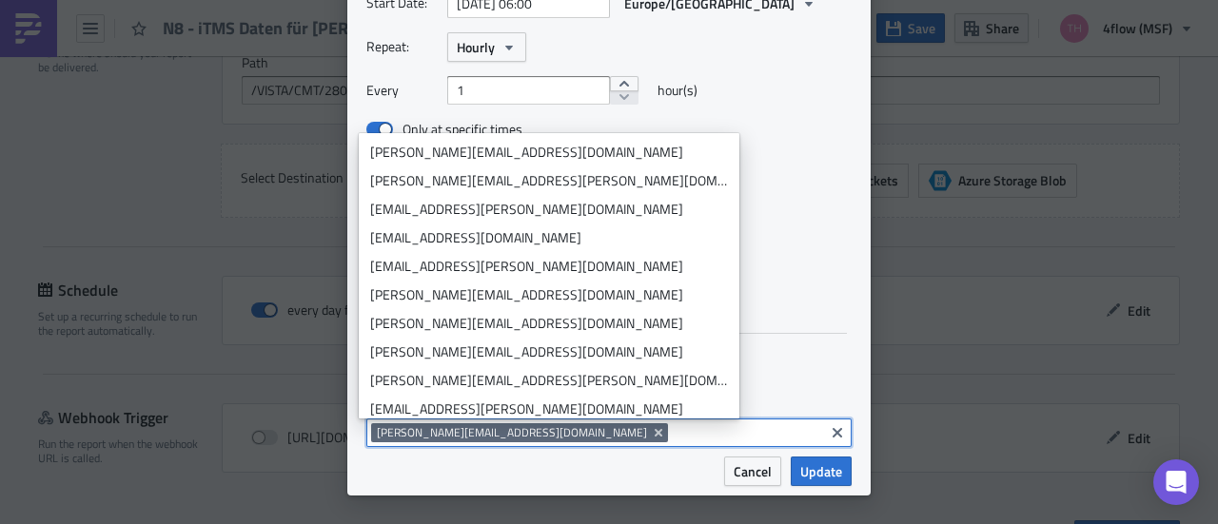
click at [791, 359] on label "Send notification after scheduled run" at bounding box center [608, 357] width 485 height 18
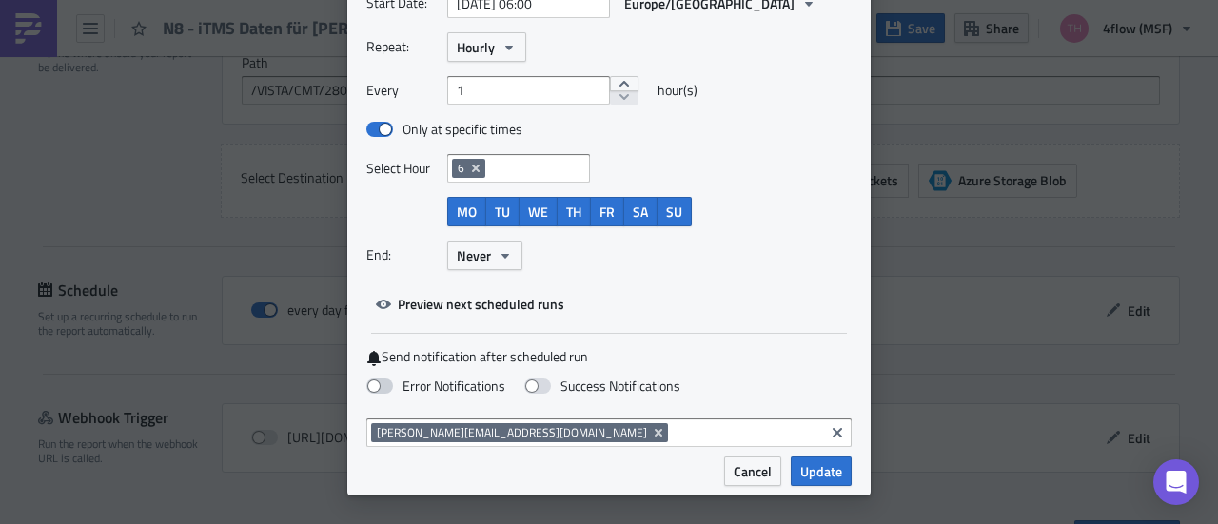
click at [374, 384] on span at bounding box center [379, 386] width 27 height 15
checkbox input "true"
click at [822, 474] on span "Update" at bounding box center [821, 471] width 42 height 20
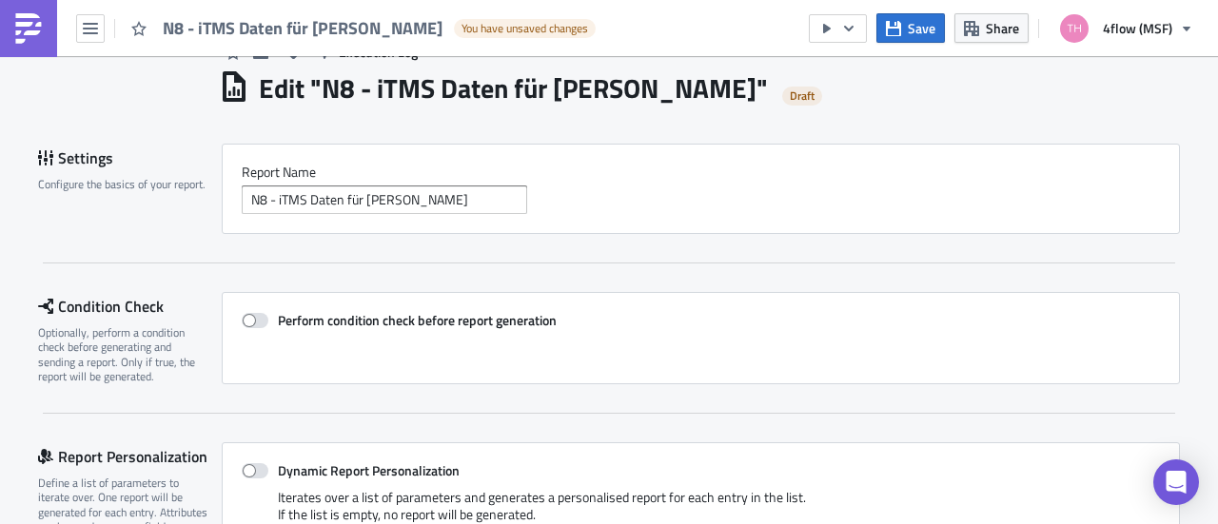
scroll to position [0, 0]
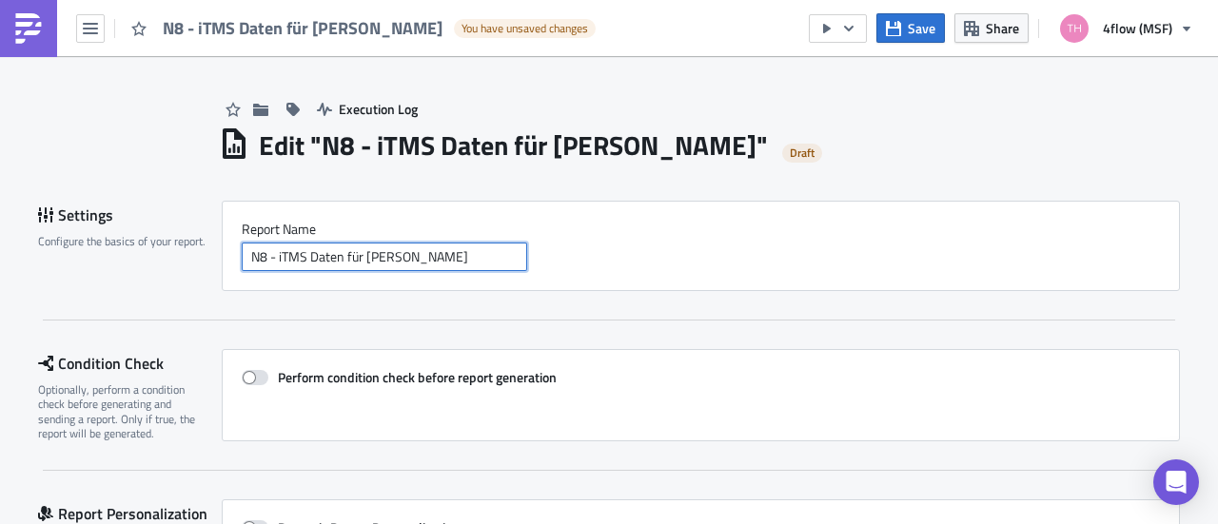
drag, startPoint x: 396, startPoint y: 256, endPoint x: 132, endPoint y: 254, distance: 263.6
click at [132, 254] on div "Settings Configure the basics of your report. Report Nam﻿e N8 - iTMS Daten für …" at bounding box center [609, 246] width 1142 height 90
click at [1037, 234] on label "Report Nam﻿e" at bounding box center [701, 229] width 918 height 17
click at [915, 32] on span "Save" at bounding box center [922, 28] width 28 height 20
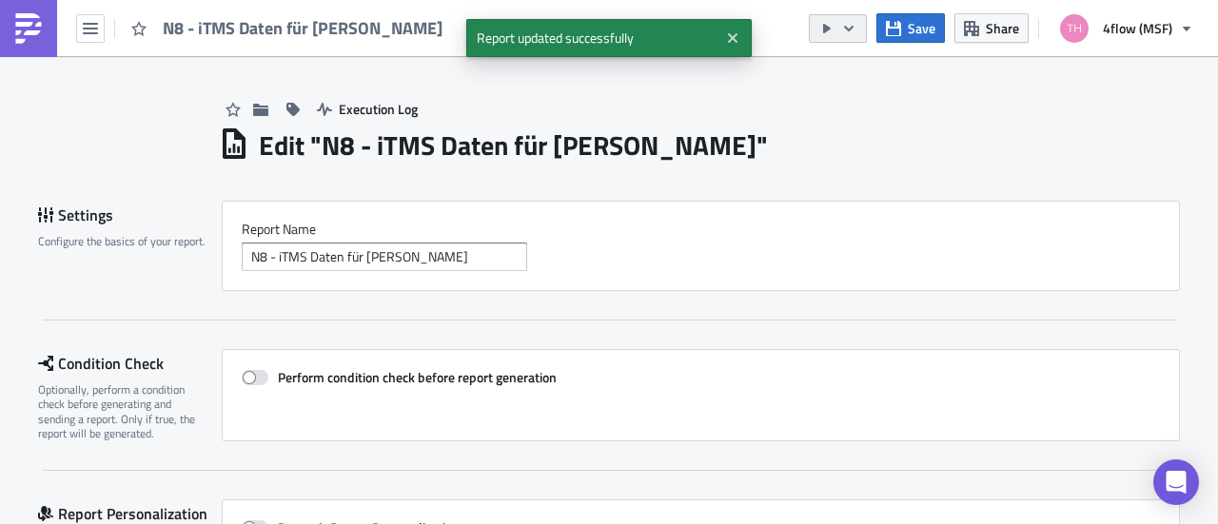
click at [851, 28] on icon "button" at bounding box center [848, 28] width 15 height 15
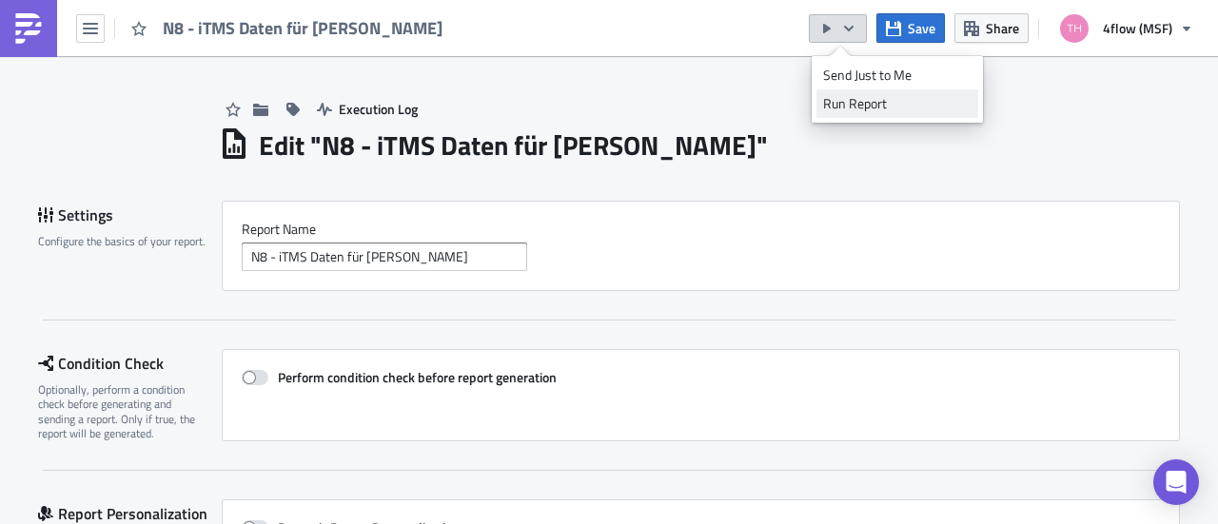
click at [866, 108] on div "Run Report" at bounding box center [897, 103] width 148 height 19
